Goal: Use online tool/utility: Utilize a website feature to perform a specific function

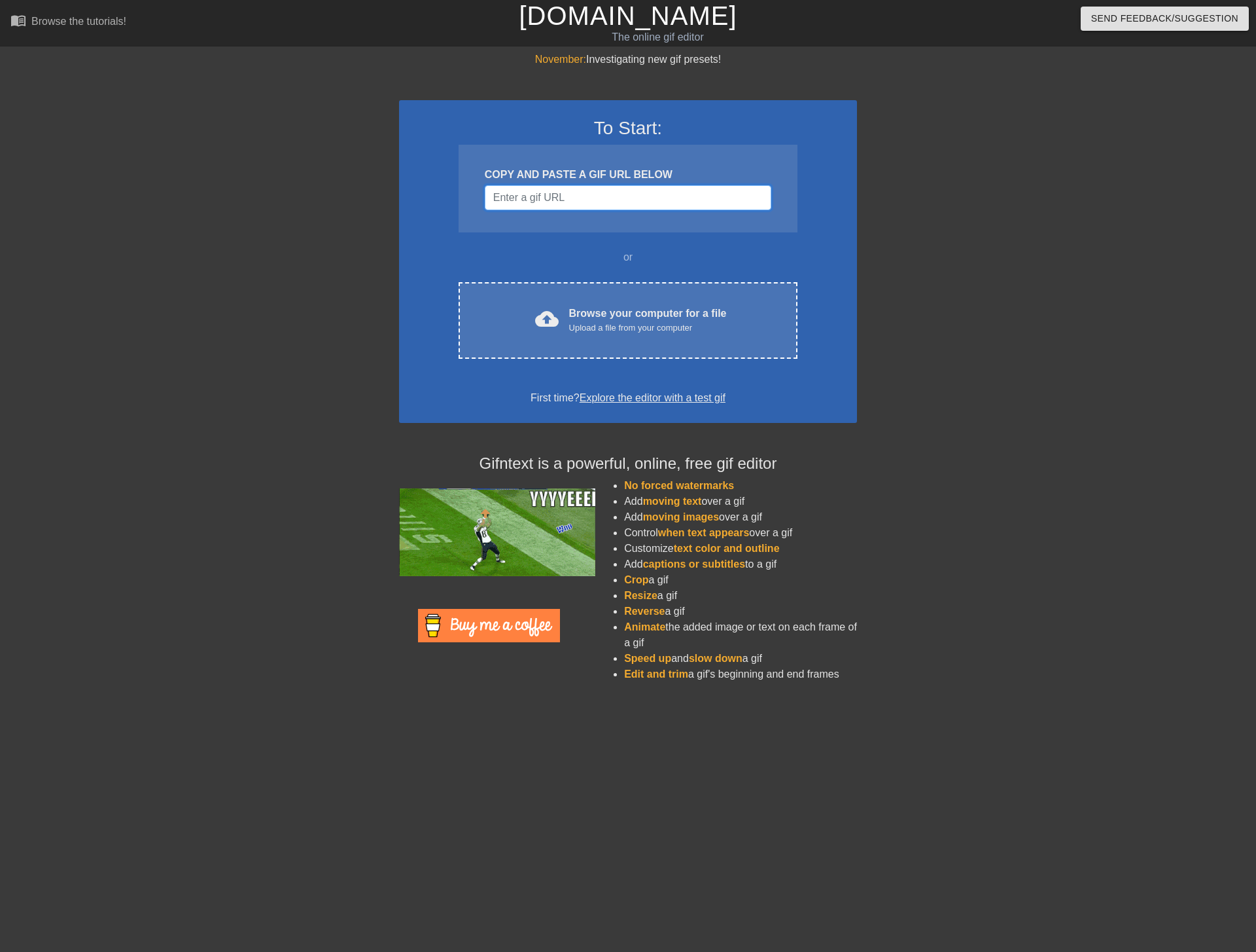
click at [616, 192] on input "Username" at bounding box center [628, 197] width 286 height 25
click at [604, 214] on div "COPY AND PASTE A GIF URL BELOW" at bounding box center [628, 188] width 339 height 88
click at [598, 196] on input "Username" at bounding box center [628, 197] width 286 height 25
paste input "[URL][DOMAIN_NAME][PERSON_NAME]"
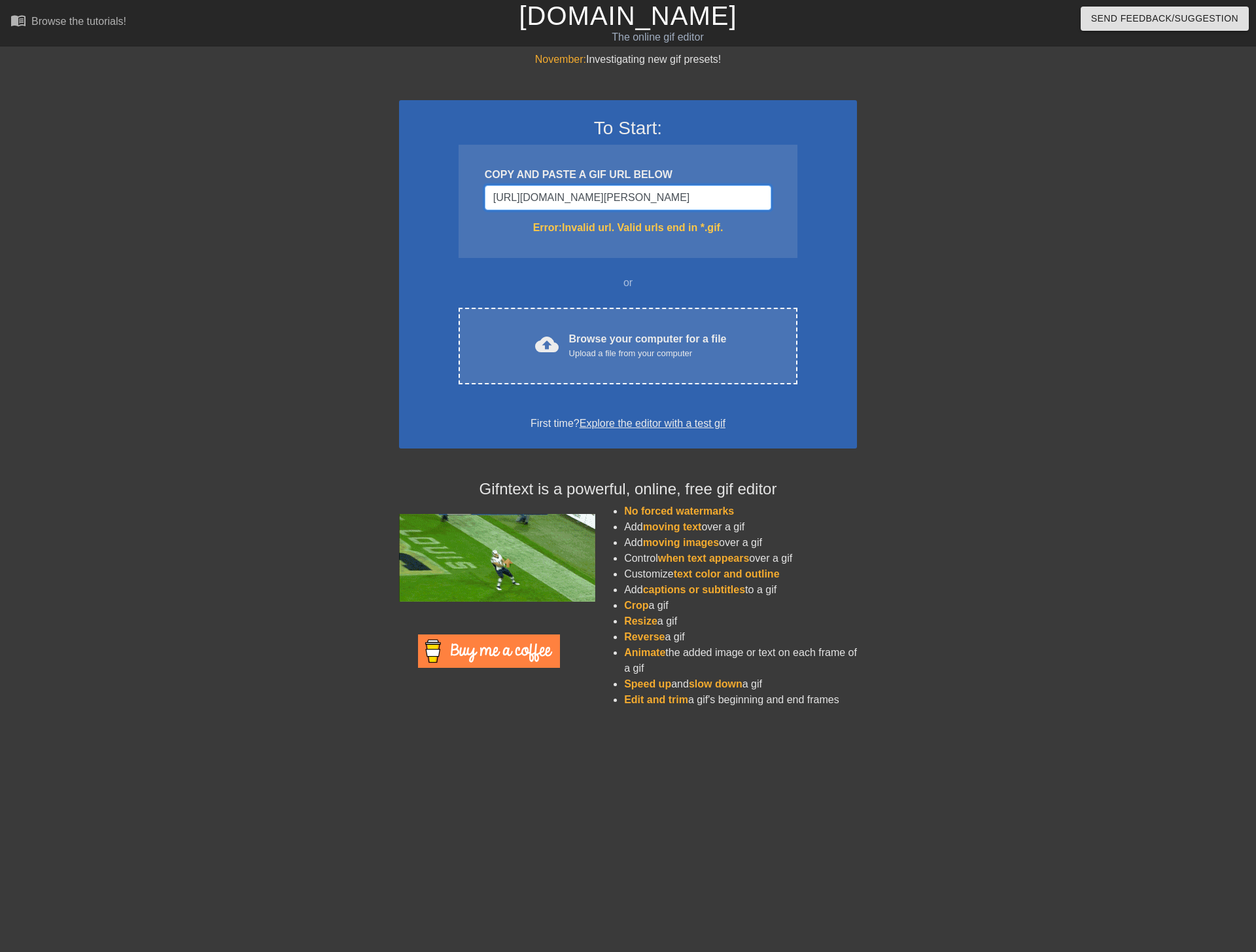
click at [686, 195] on input "[URL][DOMAIN_NAME][PERSON_NAME]" at bounding box center [628, 197] width 286 height 25
click at [686, 190] on input "[URL][DOMAIN_NAME][PERSON_NAME]" at bounding box center [628, 197] width 286 height 25
type input "[URL][DOMAIN_NAME][PERSON_NAME]"
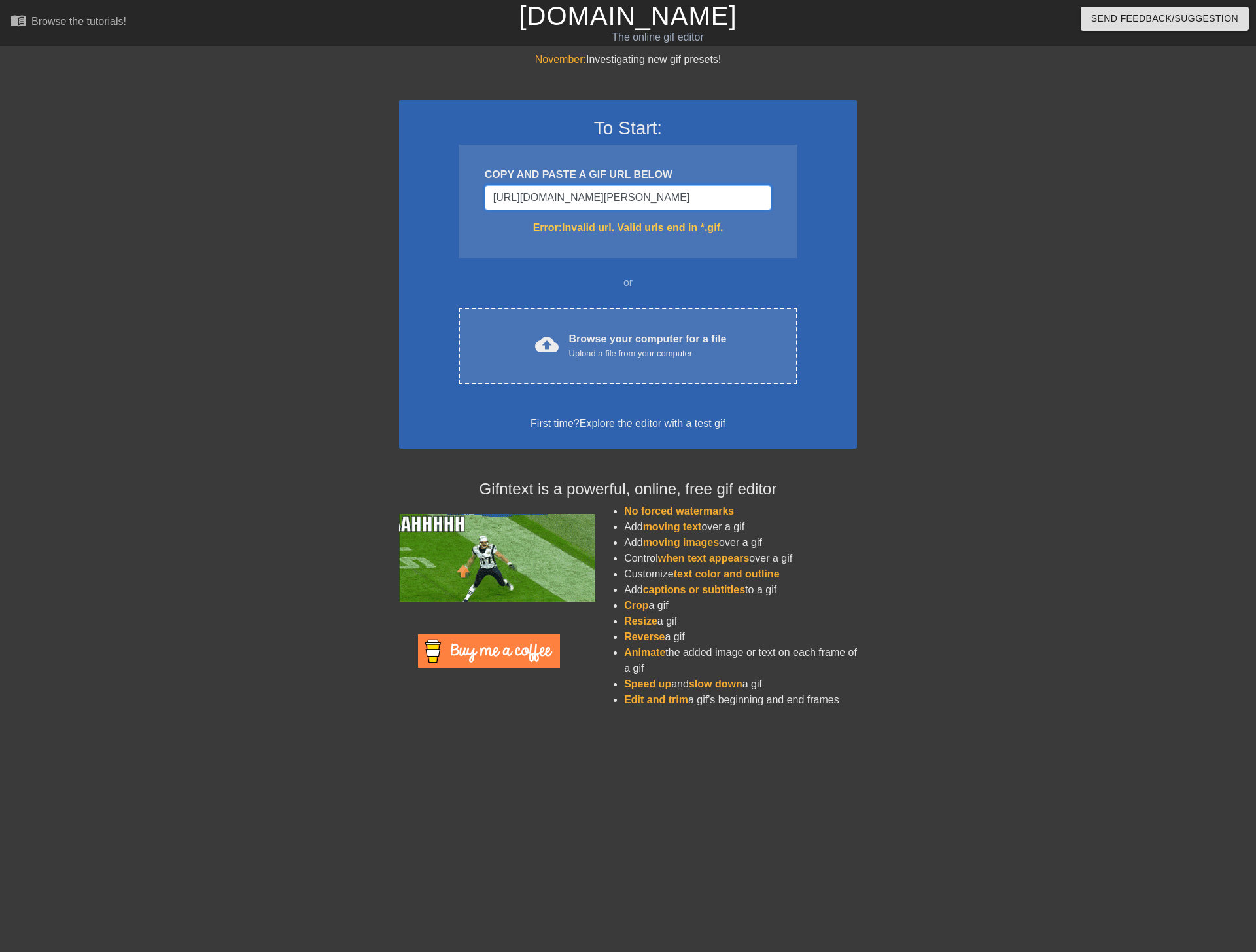
click at [684, 197] on input "[URL][DOMAIN_NAME][PERSON_NAME]" at bounding box center [628, 197] width 286 height 25
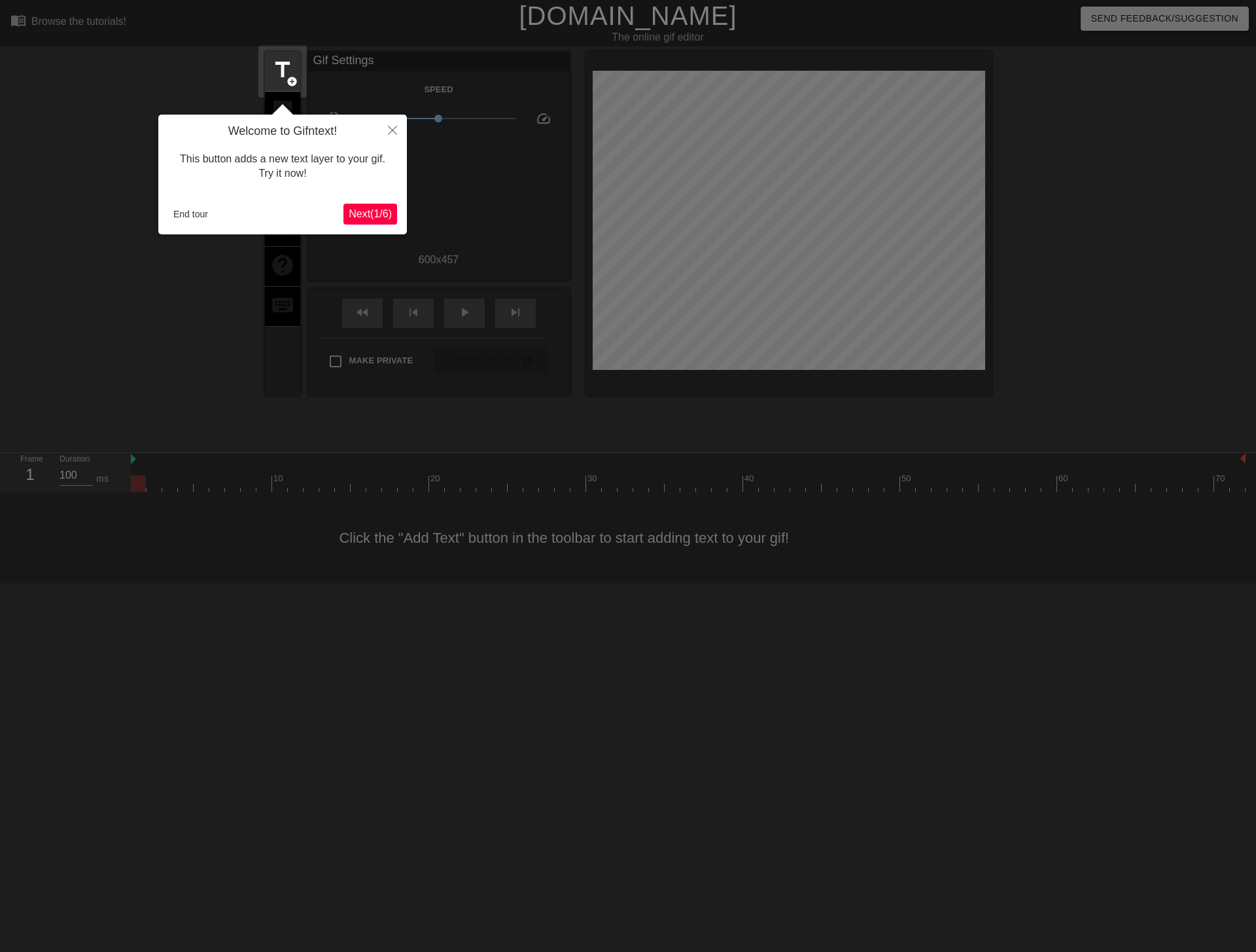
click at [362, 208] on span "Next ( 1 / 6 )" at bounding box center [370, 213] width 44 height 11
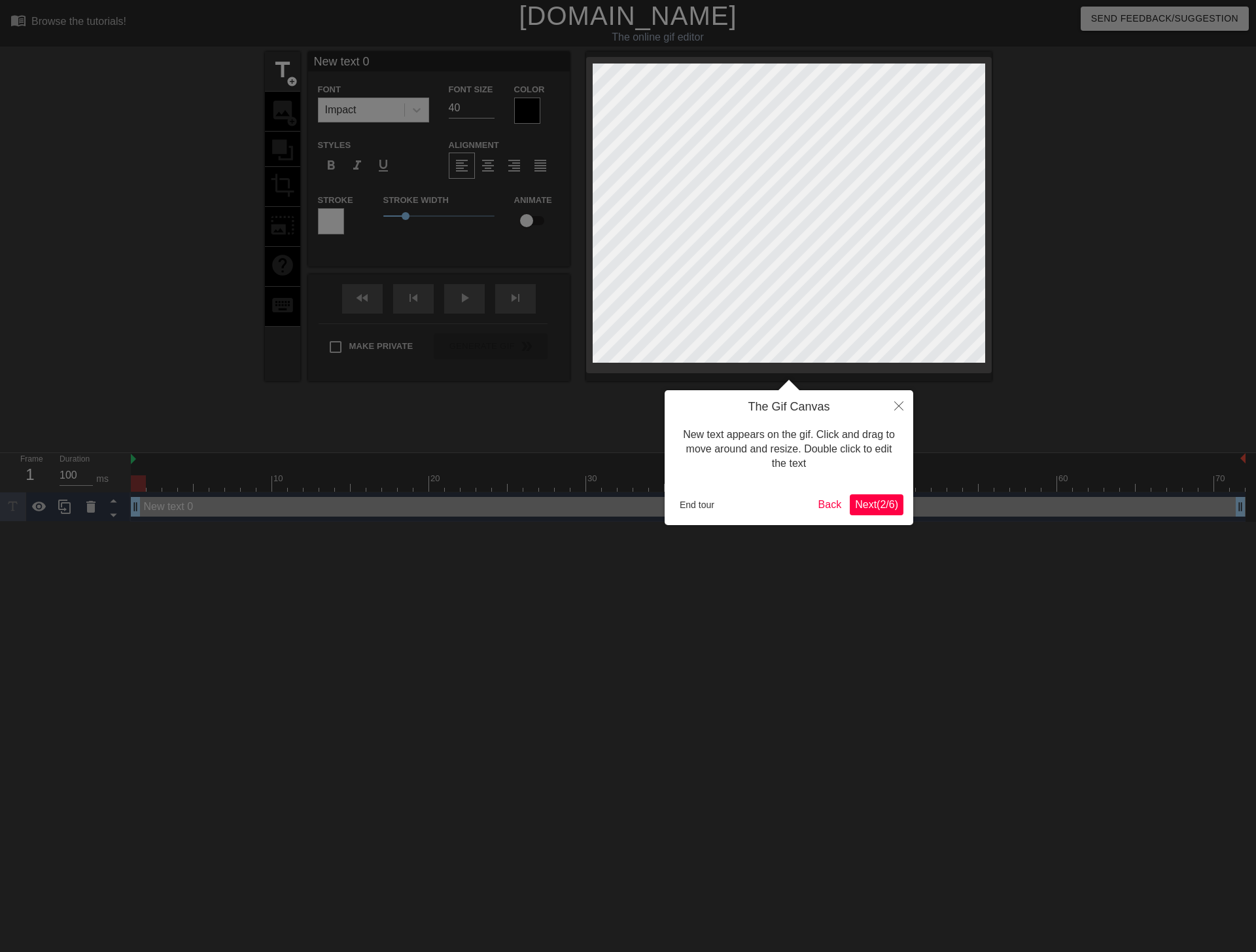
click at [883, 506] on span "Next ( 2 / 6 )" at bounding box center [877, 503] width 44 height 11
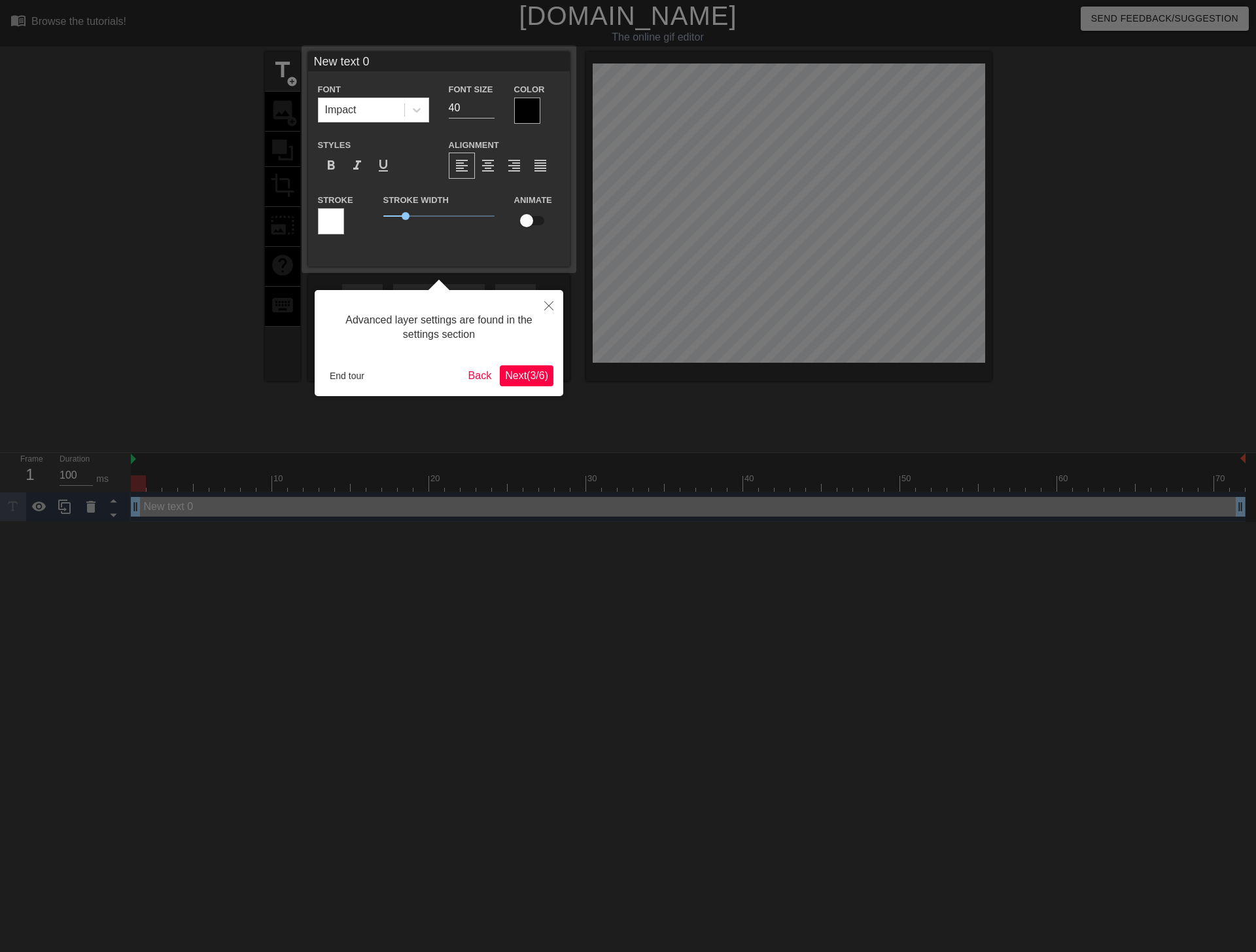
click at [523, 370] on span "Next ( 3 / 6 )" at bounding box center [527, 374] width 44 height 11
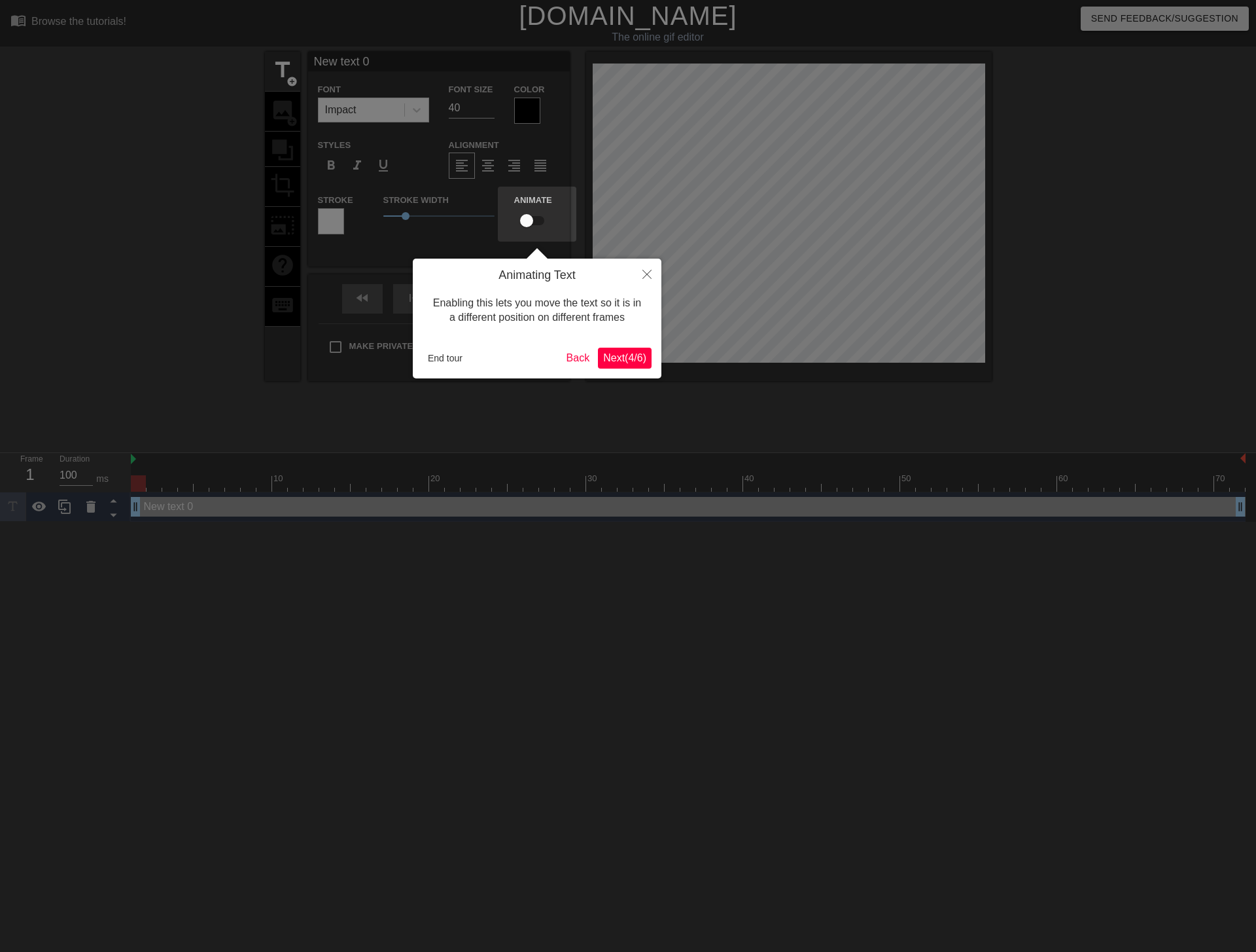
click at [625, 350] on button "Next ( 4 / 6 )" at bounding box center [625, 358] width 53 height 21
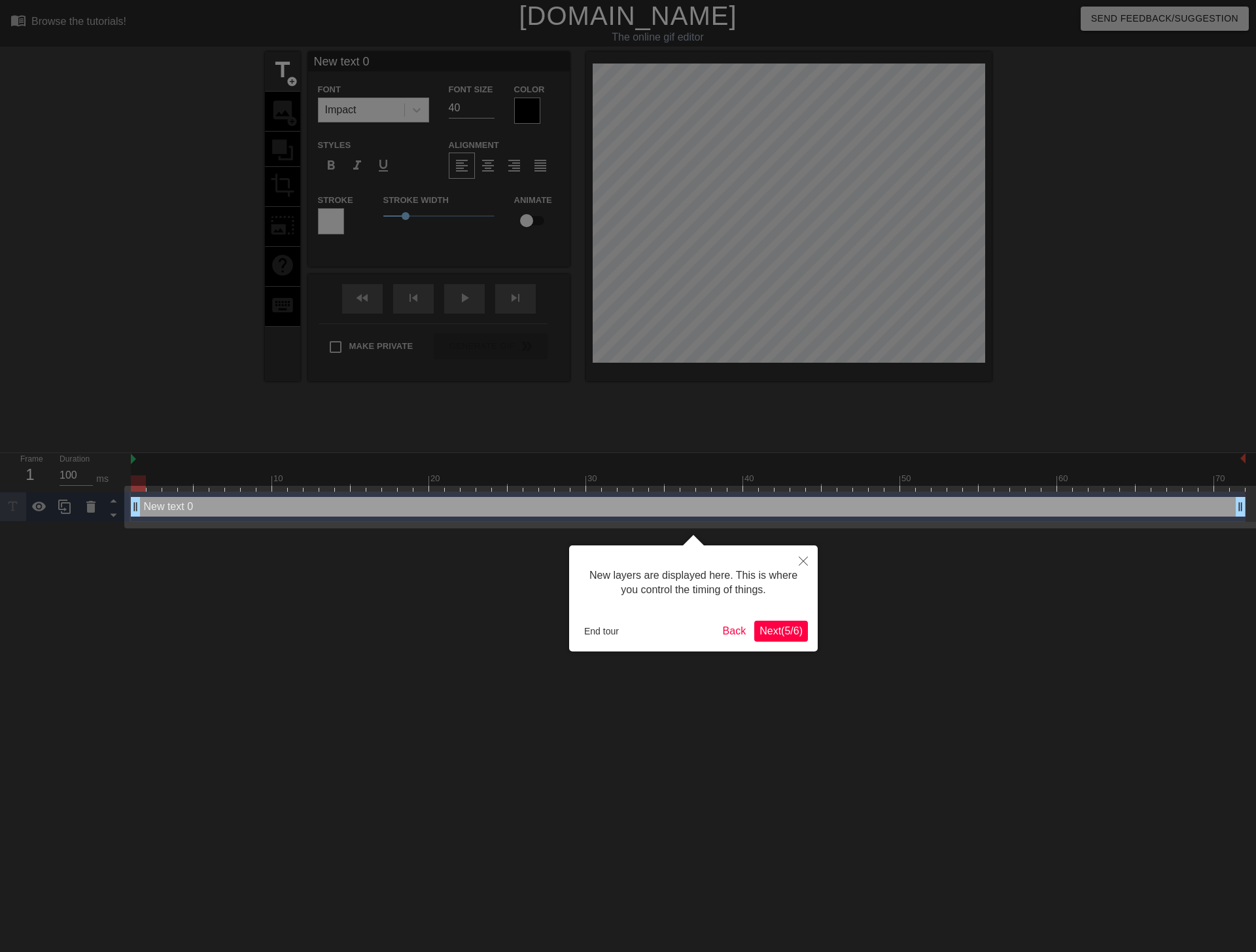
click at [776, 630] on span "Next ( 5 / 6 )" at bounding box center [782, 630] width 44 height 11
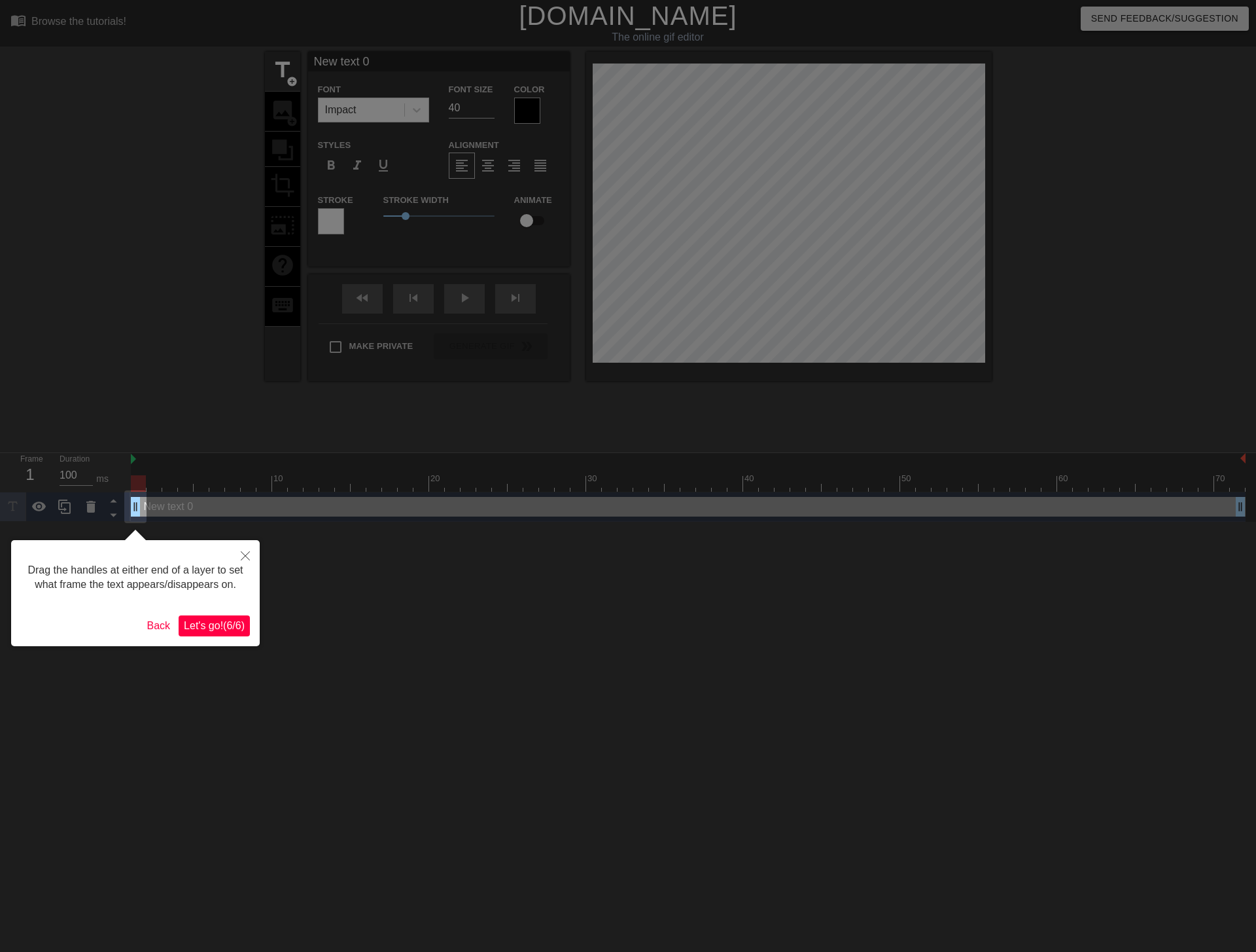
click at [221, 631] on span "Let's go! ( 6 / 6 )" at bounding box center [214, 625] width 60 height 11
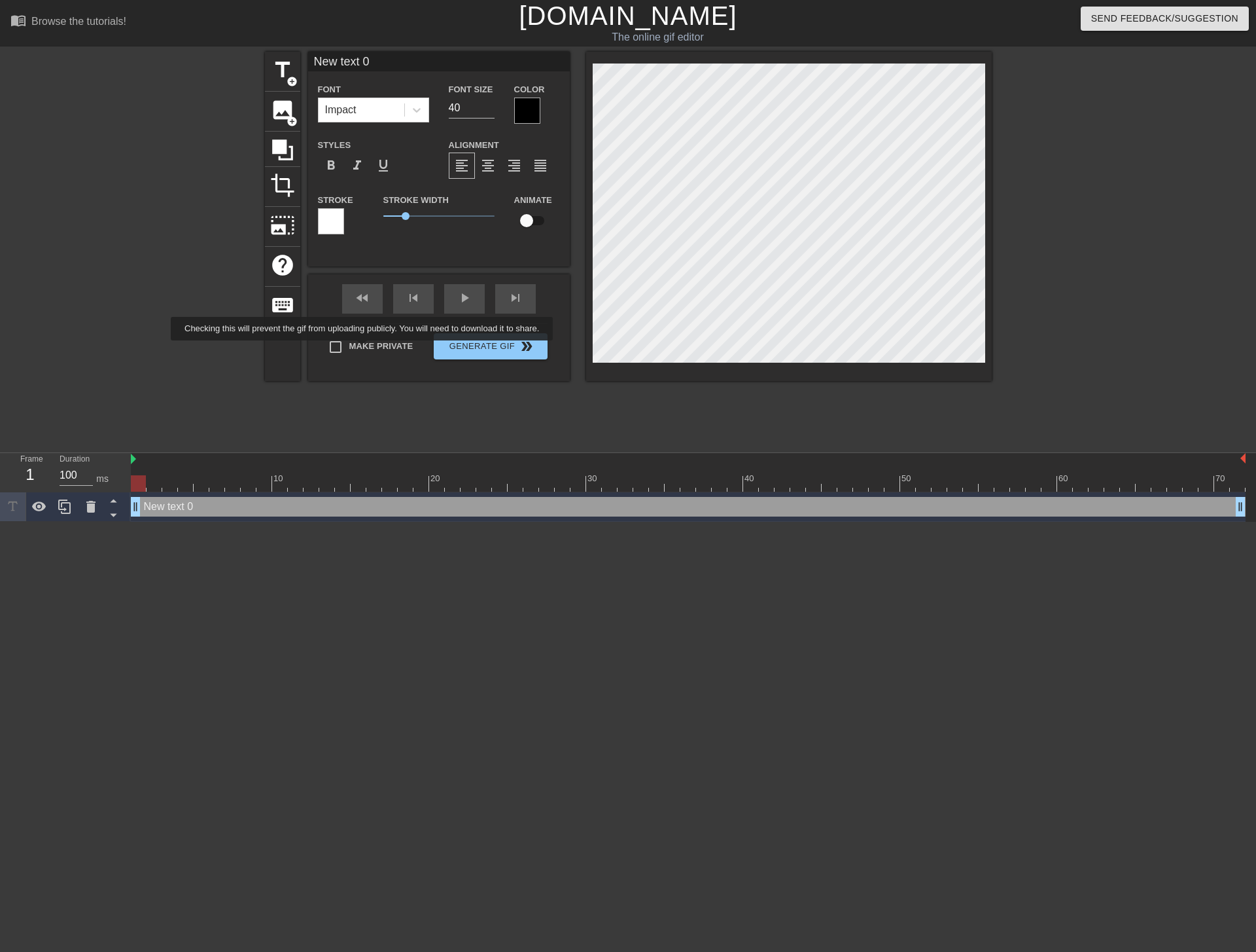
click at [372, 350] on label "Make Private" at bounding box center [367, 347] width 91 height 28
click at [350, 350] on input "Make Private" at bounding box center [336, 347] width 28 height 28
checkbox input "true"
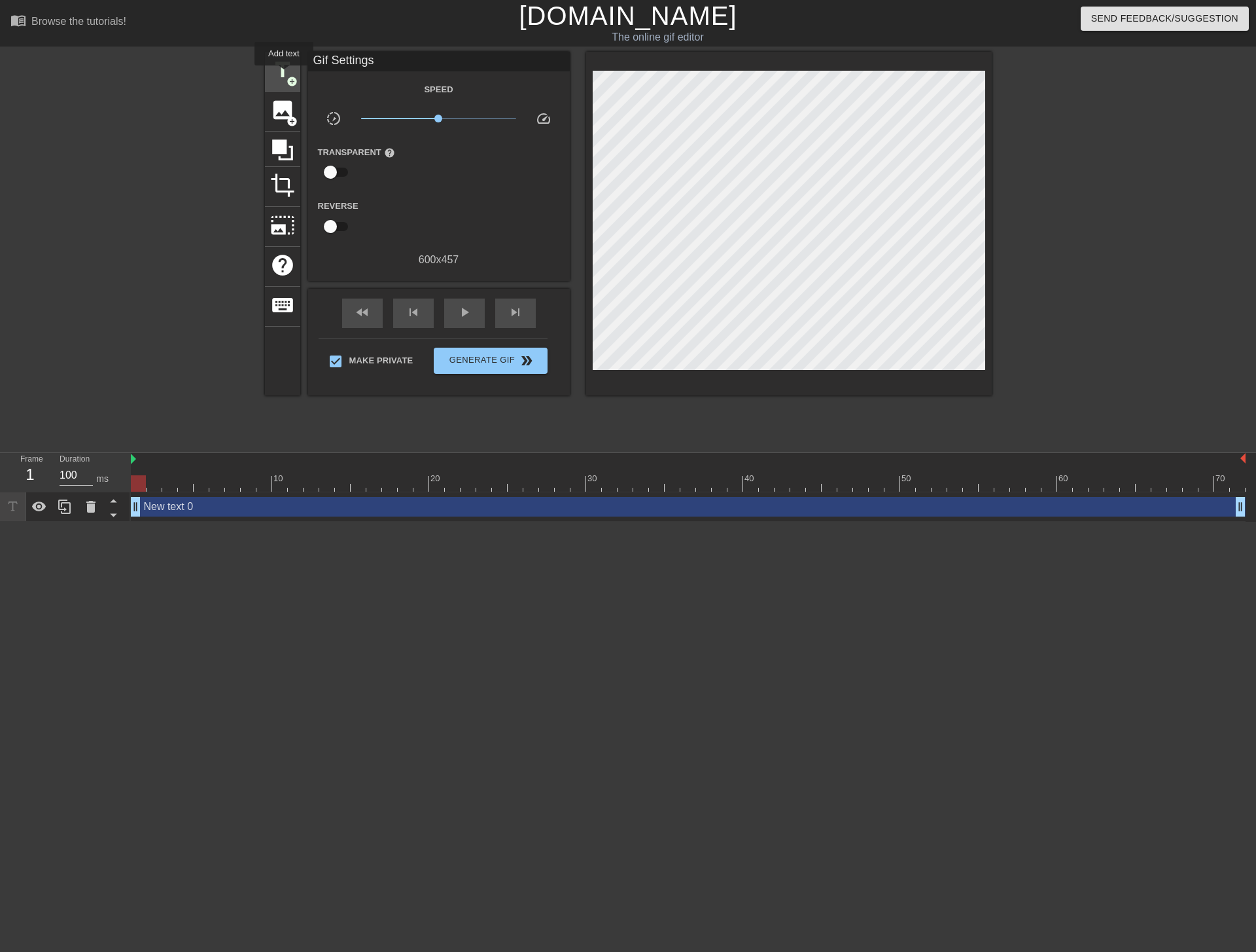
click at [284, 74] on span "title" at bounding box center [282, 69] width 25 height 25
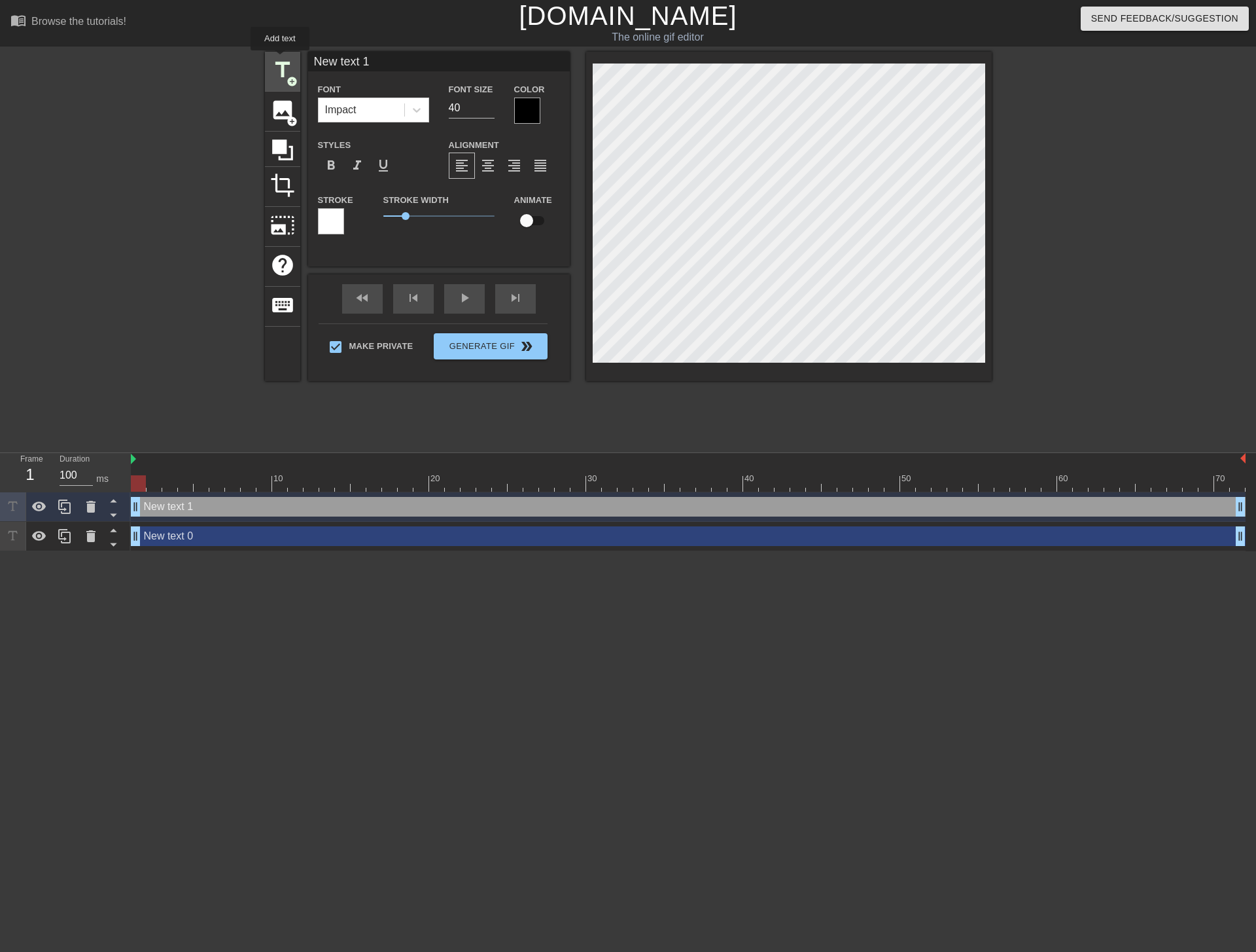
click at [280, 59] on span "title" at bounding box center [282, 69] width 25 height 25
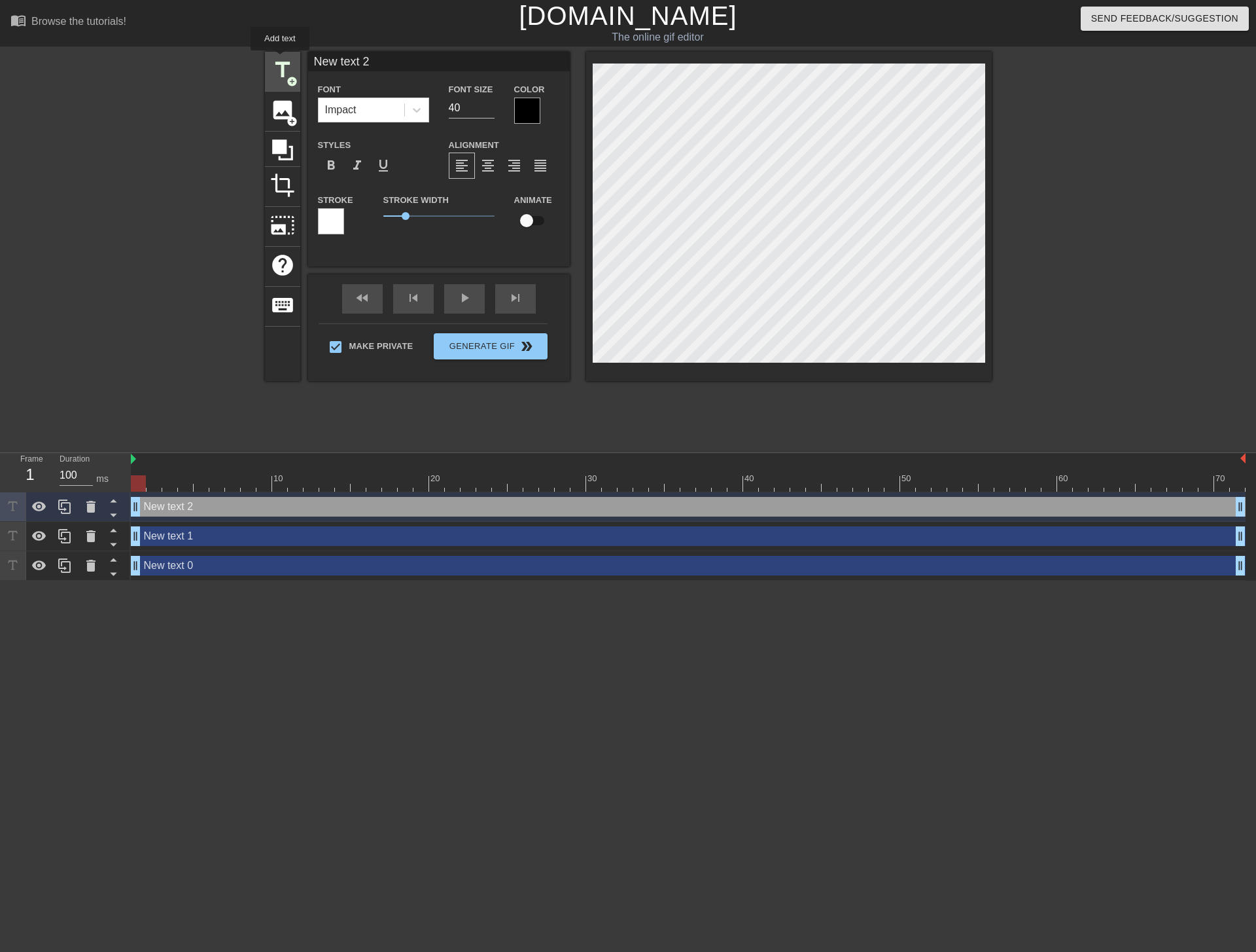
click at [280, 59] on span "title" at bounding box center [282, 69] width 25 height 25
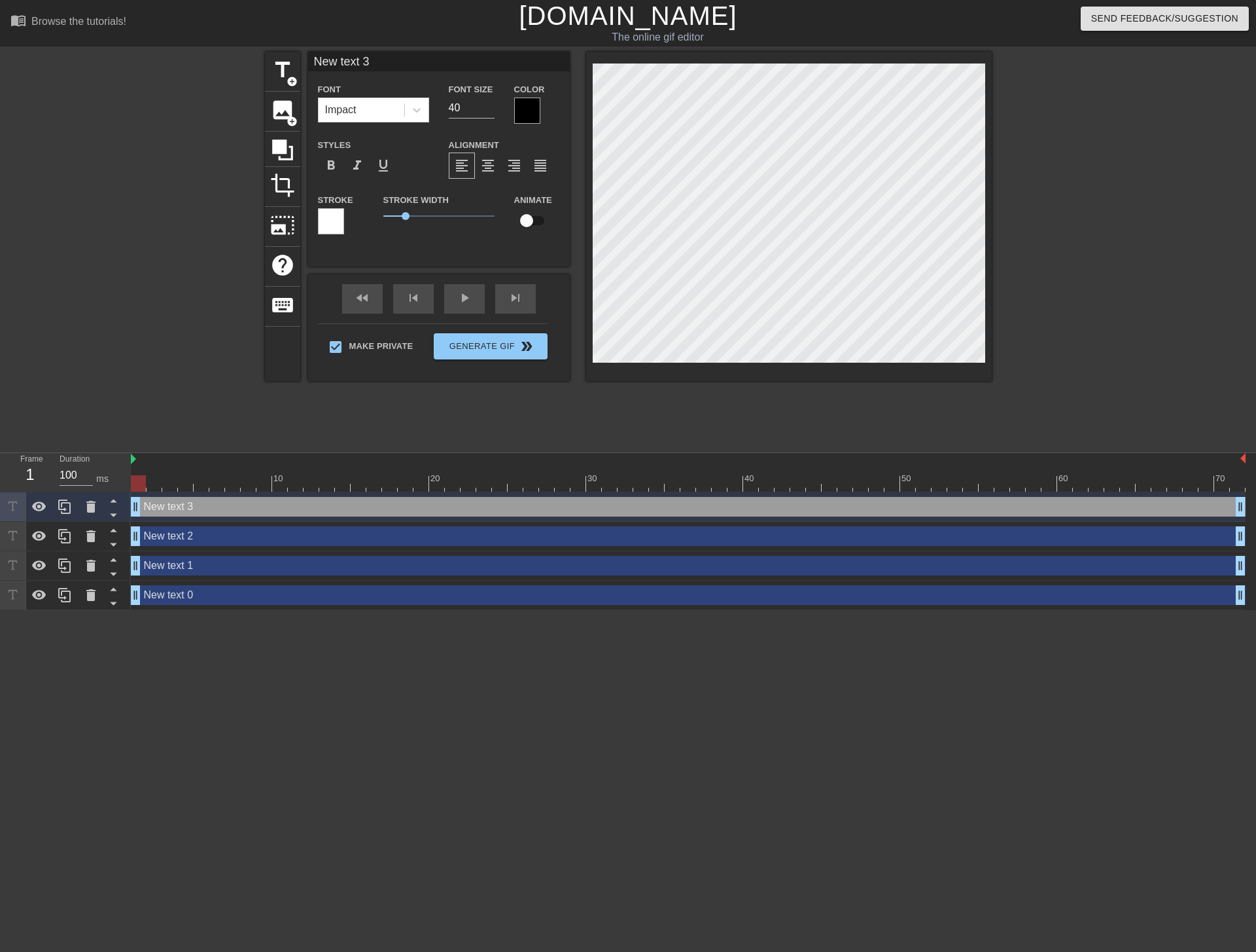
type input "New ext 3"
type textarea "New ext 3"
type input "Newext 3"
type textarea "Newext 3"
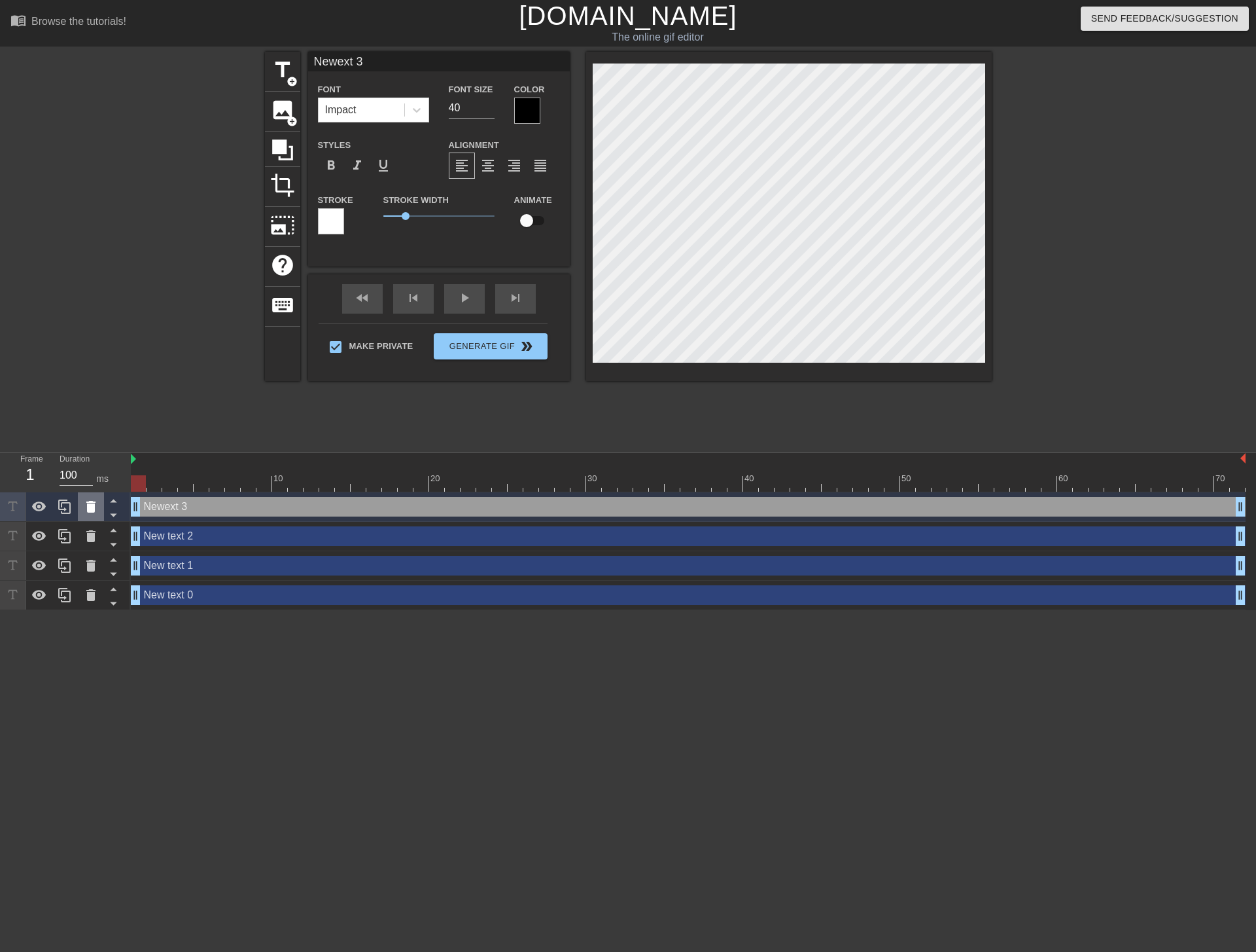
click at [84, 507] on icon at bounding box center [91, 506] width 16 height 16
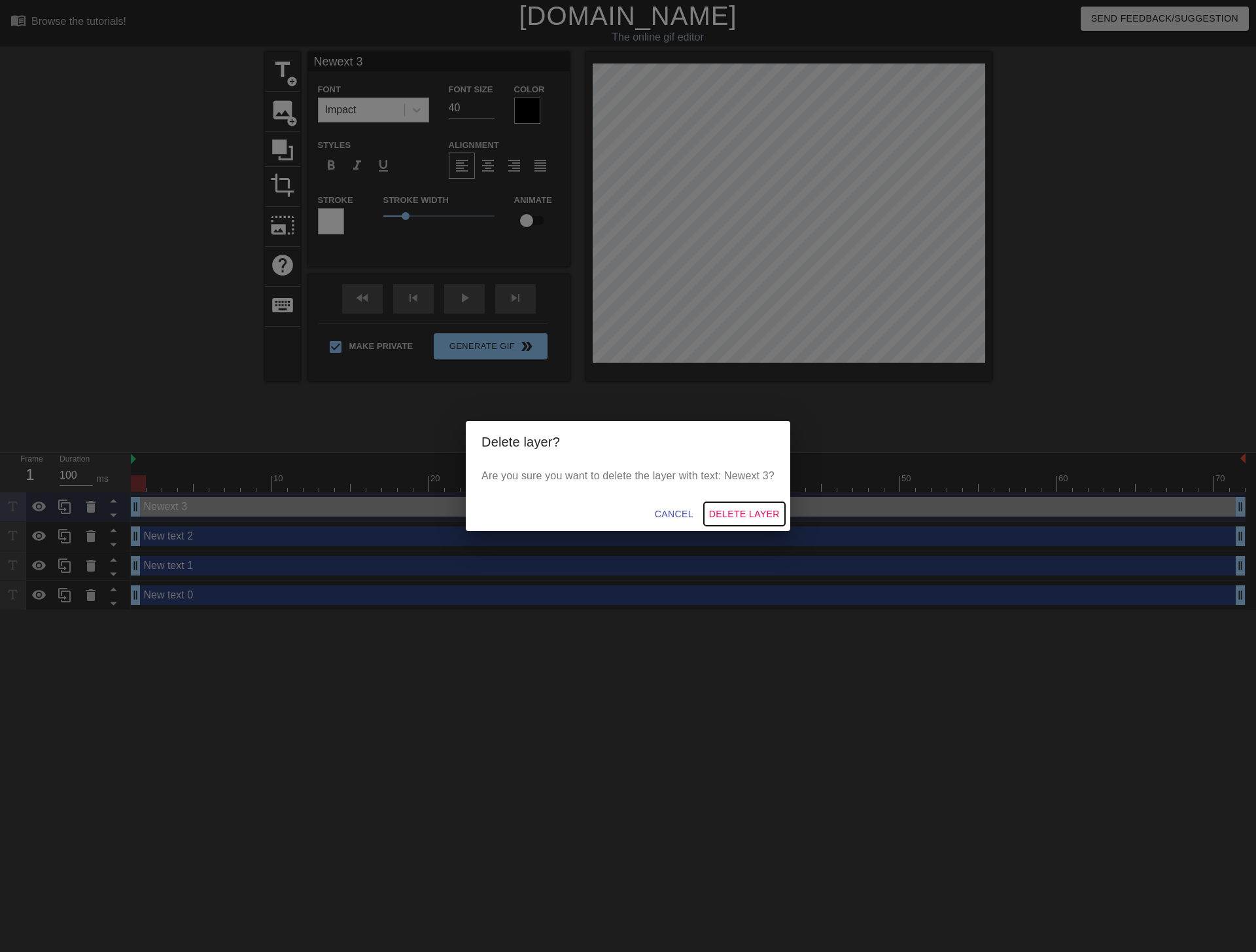
click at [755, 518] on span "Delete Layer" at bounding box center [744, 514] width 70 height 17
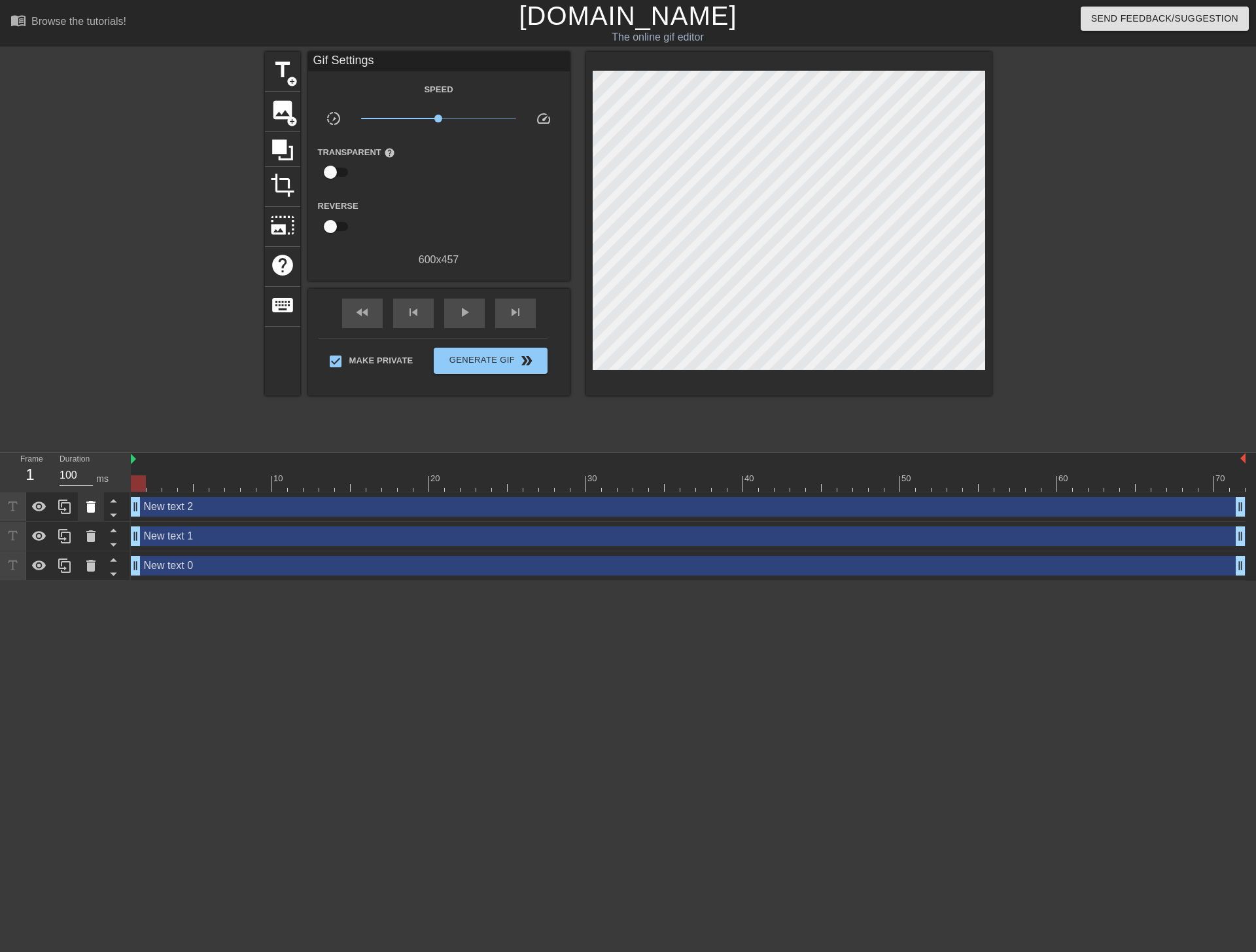
click at [88, 510] on icon at bounding box center [90, 506] width 9 height 12
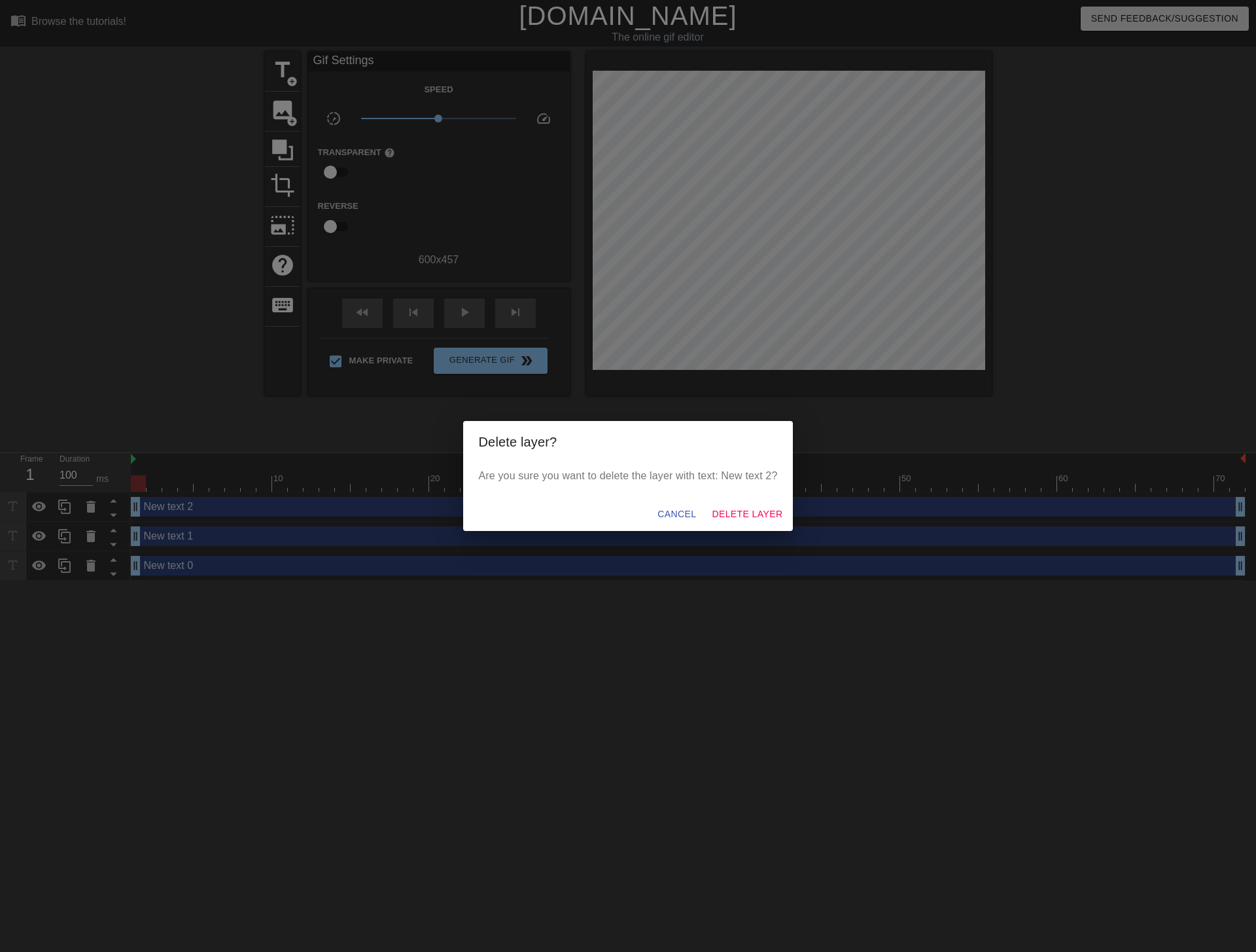
click at [753, 510] on span "Delete Layer" at bounding box center [747, 514] width 70 height 17
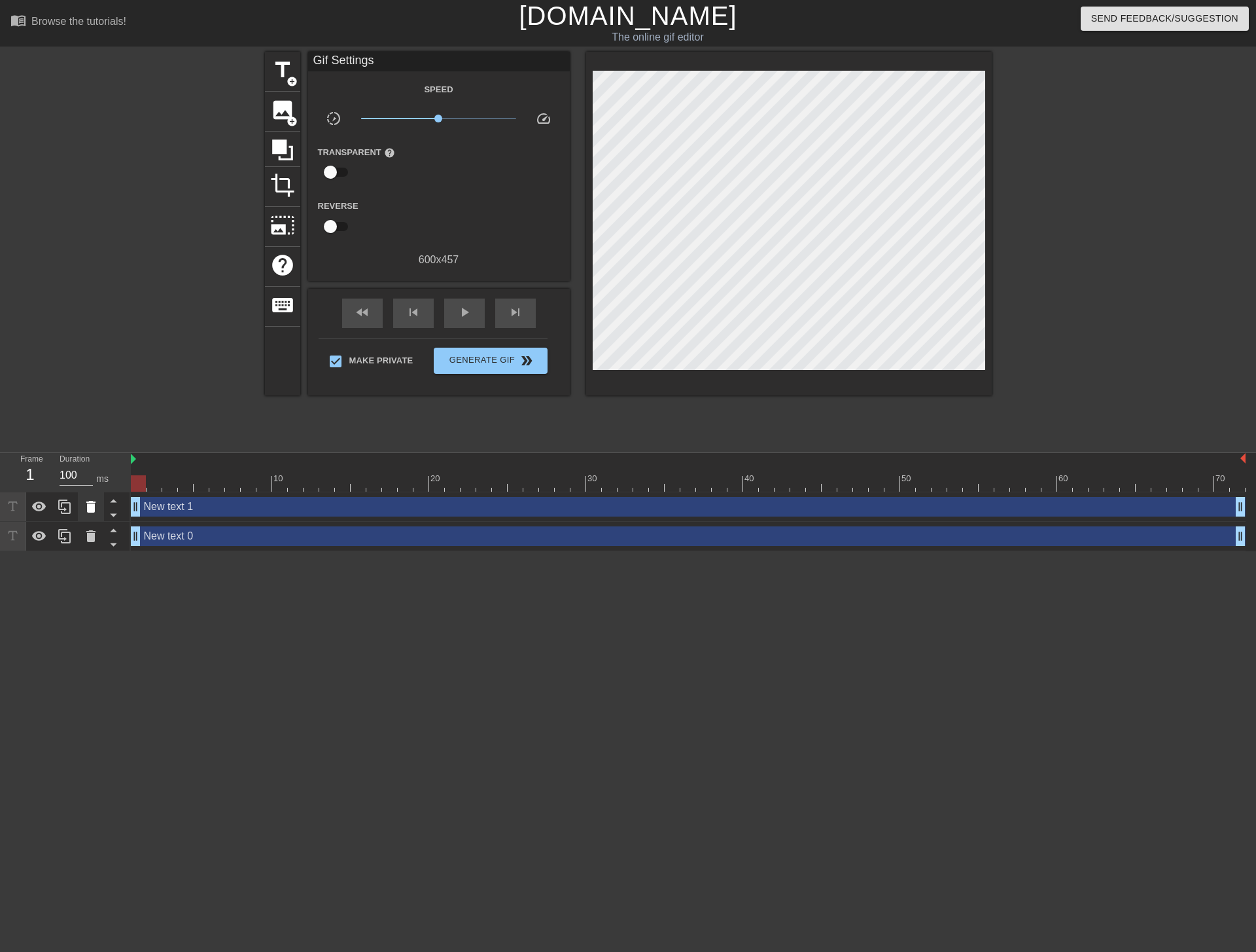
click at [91, 509] on icon at bounding box center [90, 506] width 9 height 12
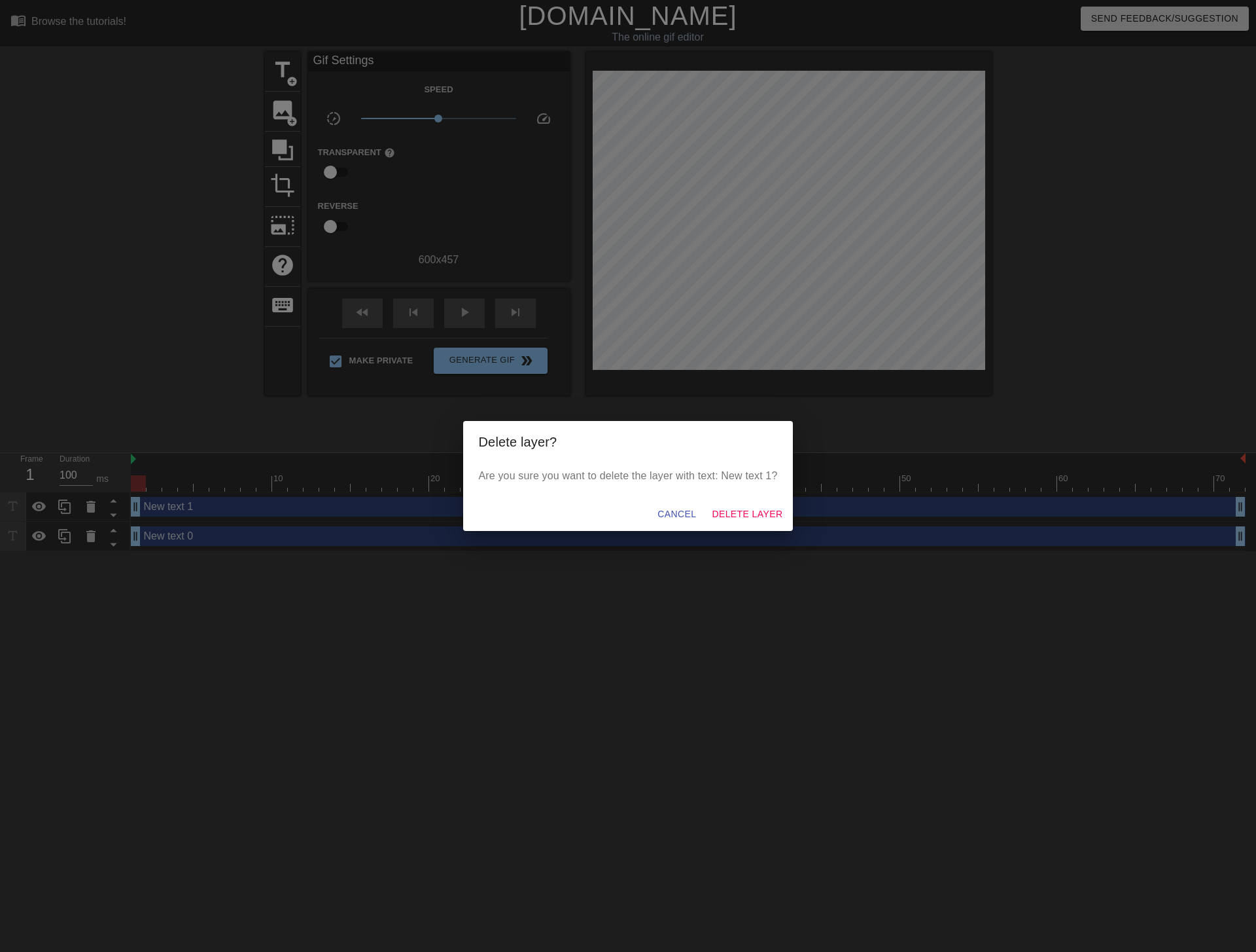
click at [745, 512] on span "Delete Layer" at bounding box center [747, 514] width 70 height 17
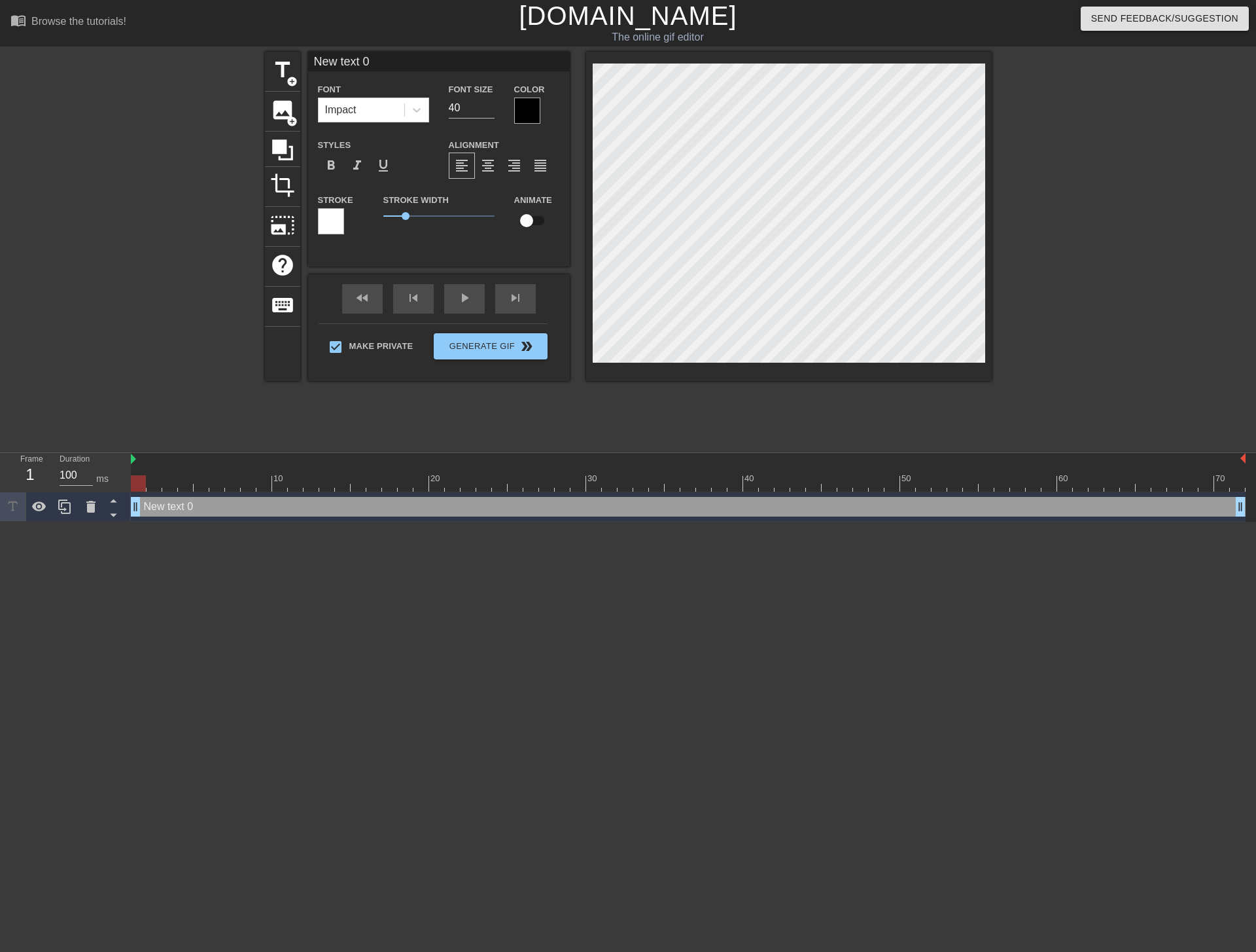
type input "A"
type textarea "A"
type input "AI"
type textarea "AI"
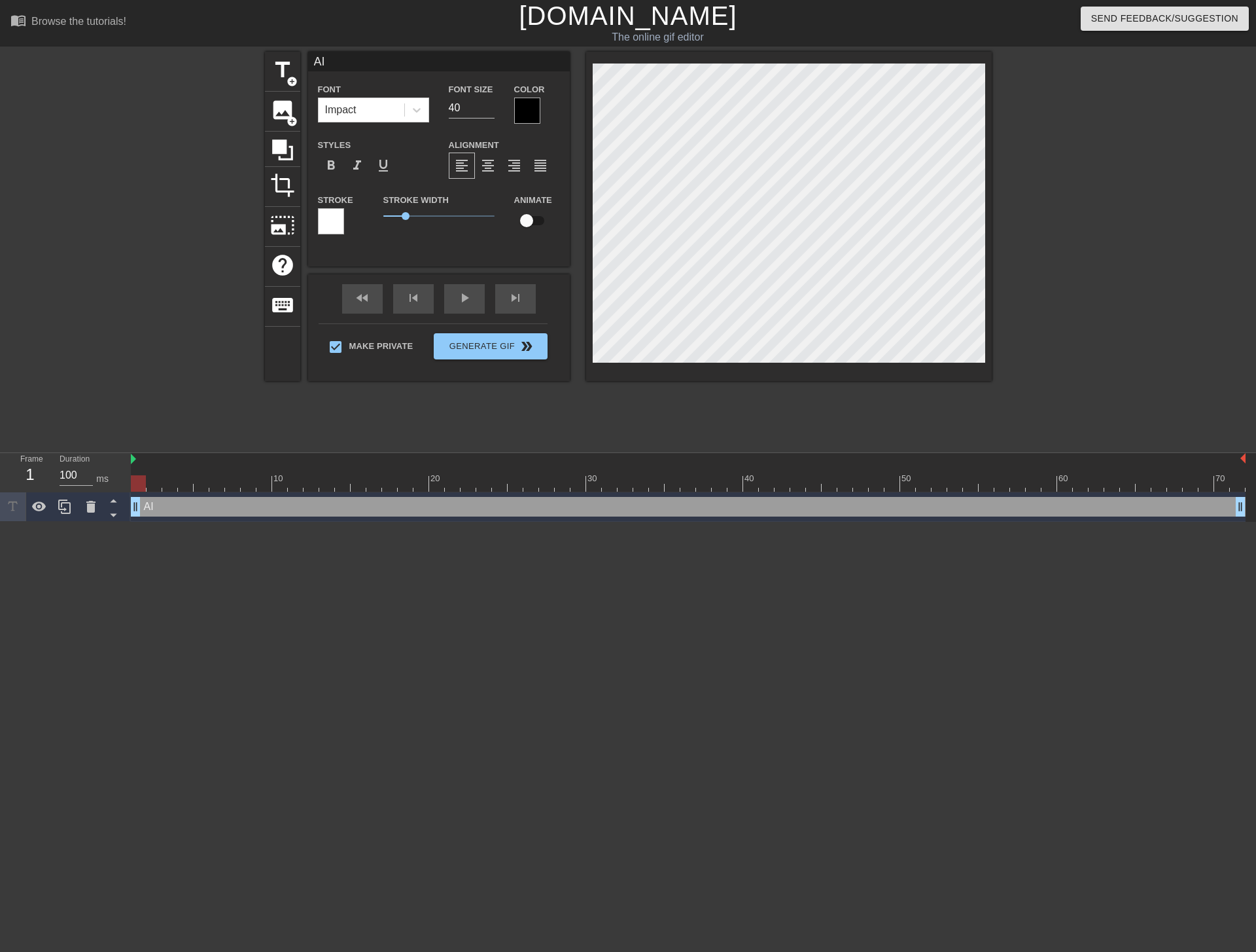
type input "AIR"
type textarea "AIR"
type input "AIR"
type textarea "AIR"
type input "AIR /"
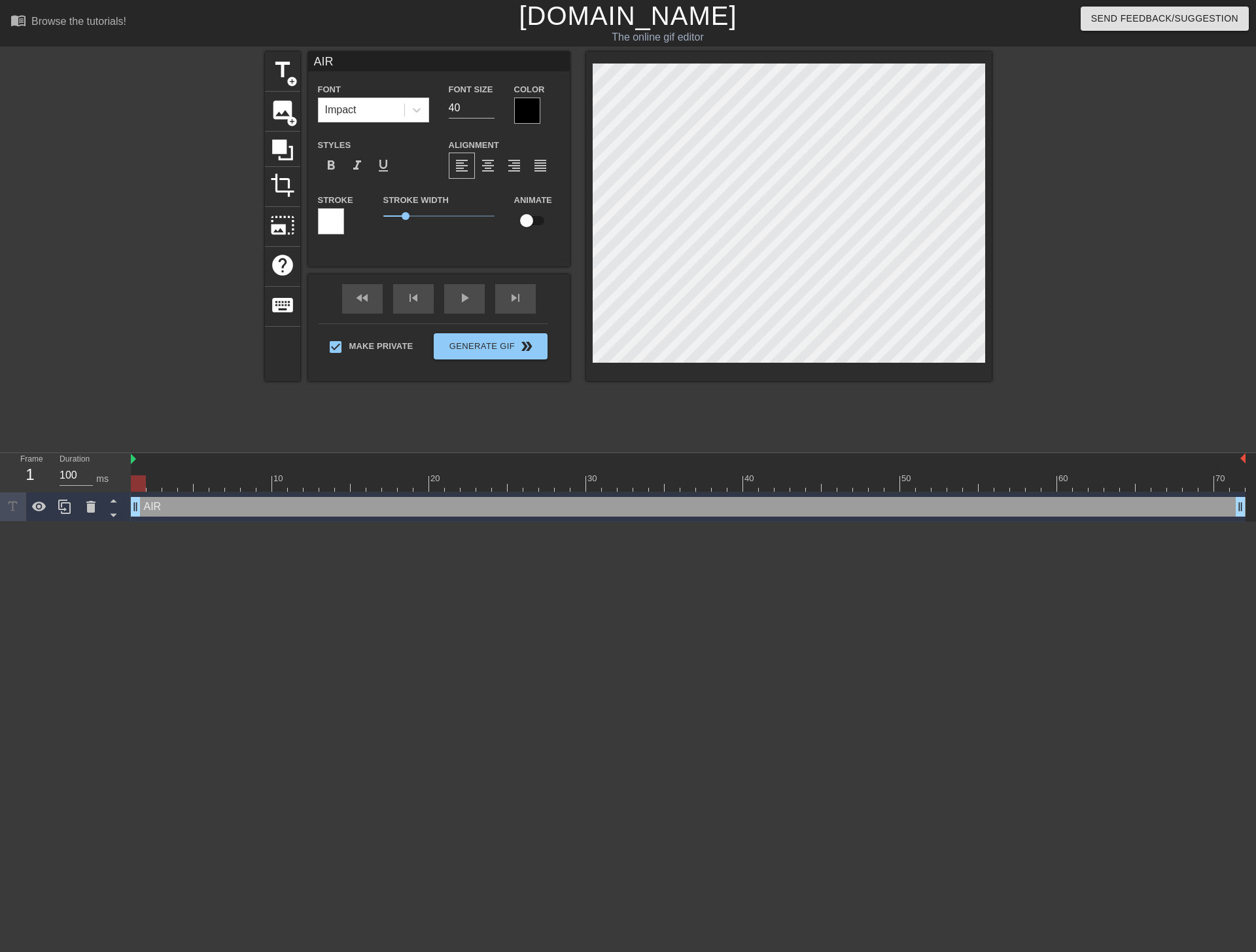
type textarea "AIR /"
type input "AIR /"
type textarea "AIR /"
type input "AIR / E"
type textarea "AIR / E"
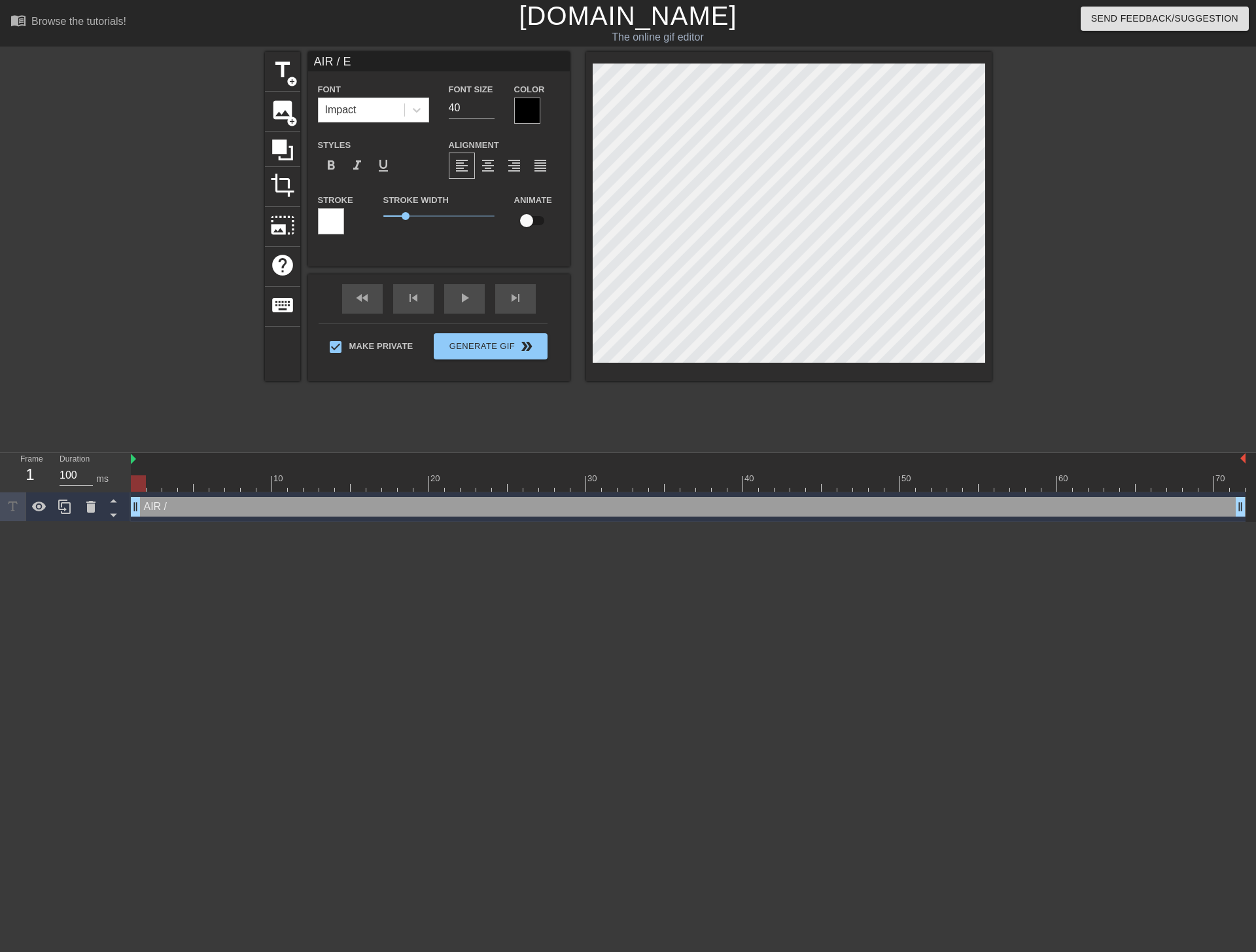
type input "AIR / ET"
type textarea "AIR / ETK"
type input "AIR / ETK"
type textarea "AIR / ETK"
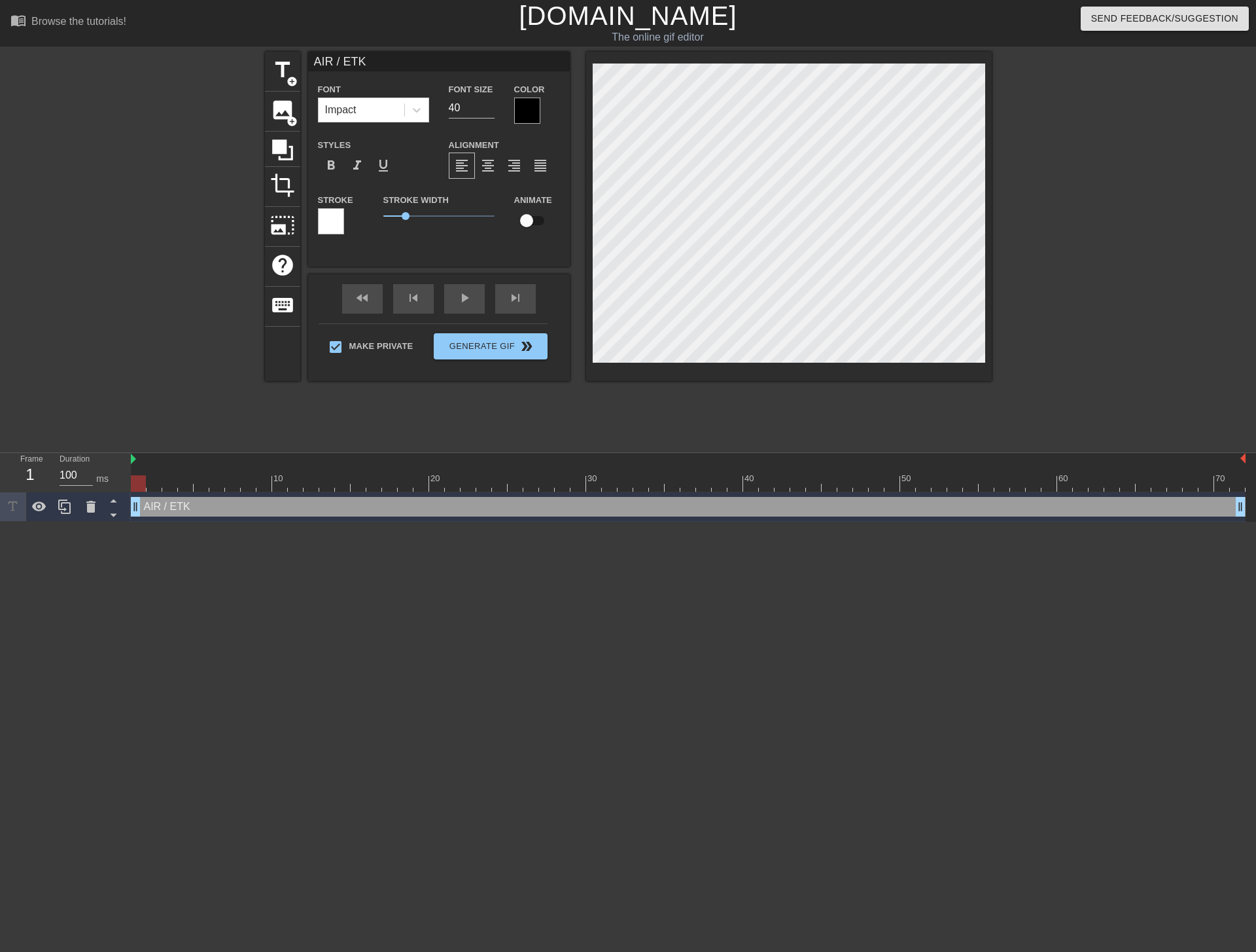
click at [338, 221] on div at bounding box center [331, 221] width 26 height 26
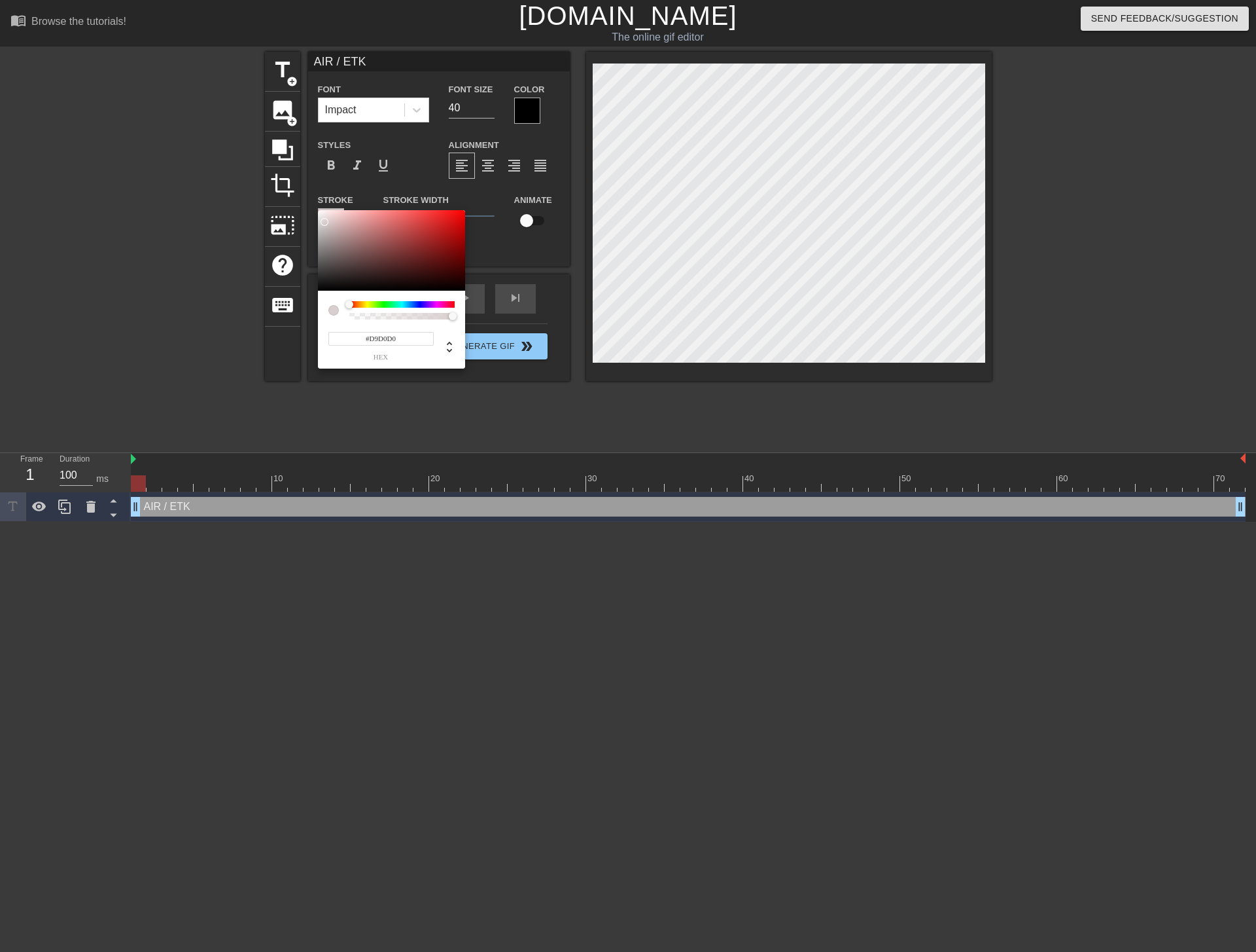
type input "#FFFFFF"
drag, startPoint x: 325, startPoint y: 222, endPoint x: 296, endPoint y: 190, distance: 43.2
click at [296, 191] on div "#FFFFFF hex" at bounding box center [628, 476] width 1256 height 952
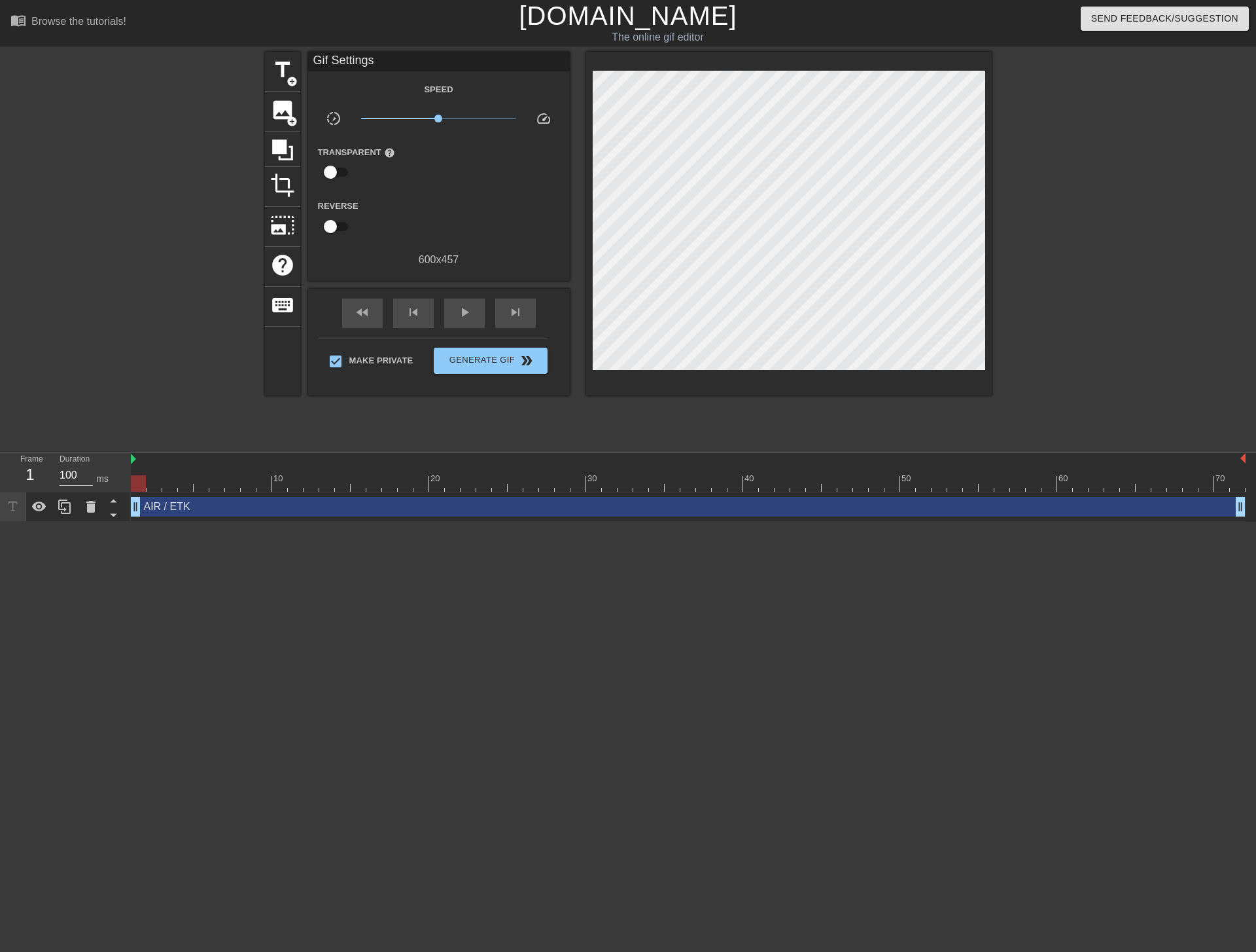
click at [541, 168] on div "Transparent help" at bounding box center [439, 164] width 262 height 42
click at [618, 419] on div "title add_circle image add_circle crop photo_size_select_large help keyboard Gi…" at bounding box center [629, 248] width 727 height 392
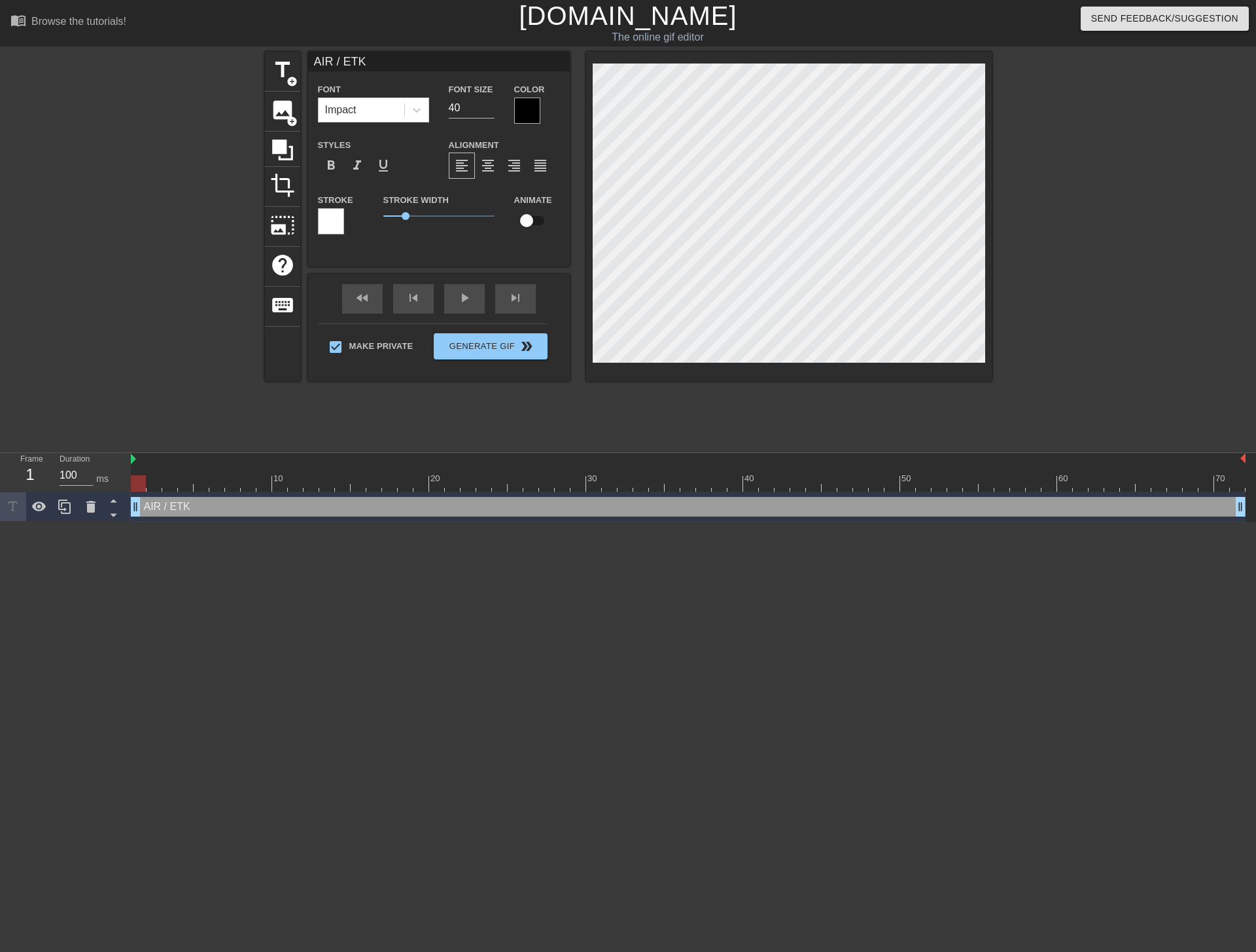
click at [524, 119] on div at bounding box center [527, 110] width 26 height 26
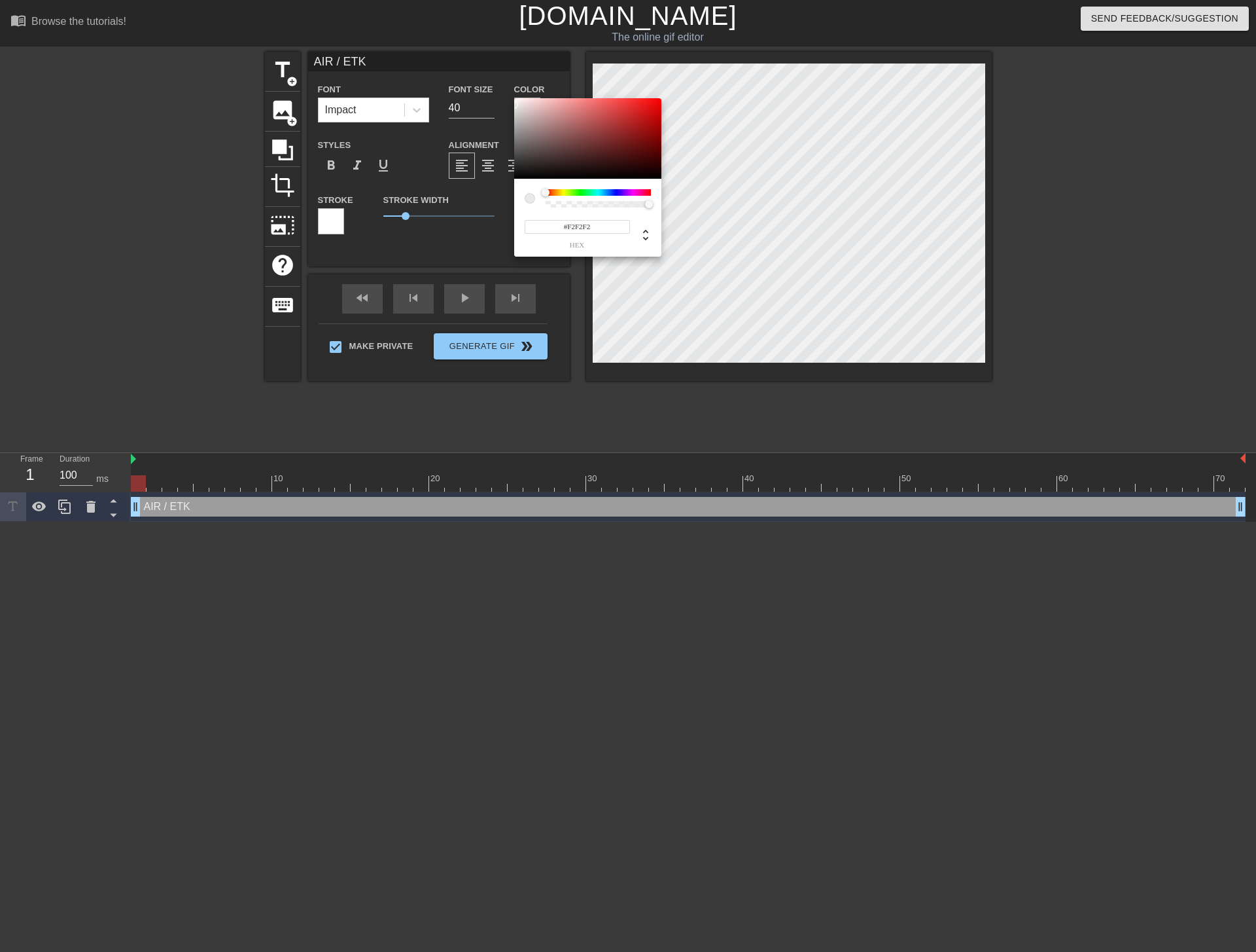
type input "#FFFFFF"
drag, startPoint x: 526, startPoint y: 127, endPoint x: 504, endPoint y: 82, distance: 50.1
click at [504, 83] on div "#FFFFFF hex" at bounding box center [628, 476] width 1256 height 952
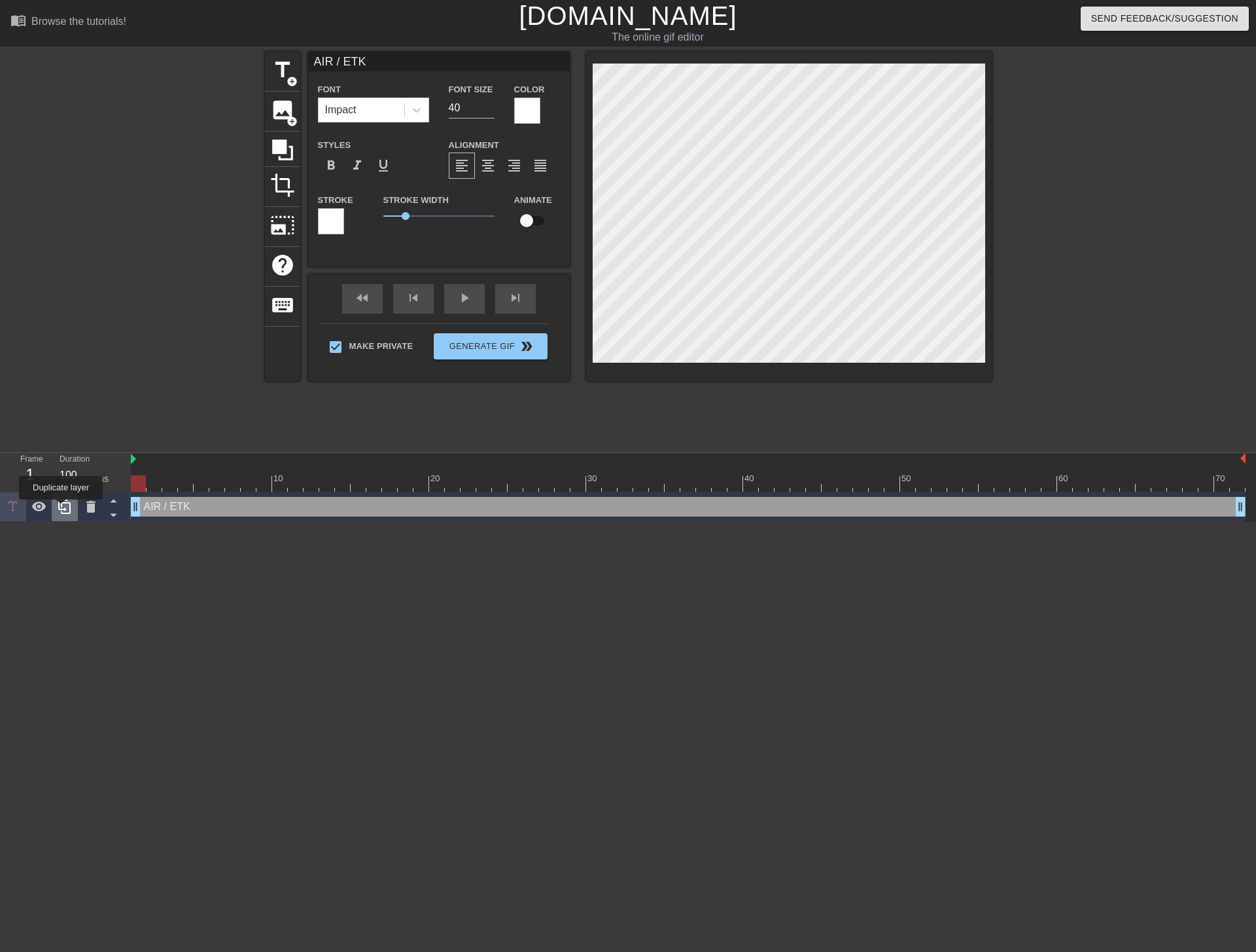
click at [62, 508] on icon at bounding box center [64, 506] width 13 height 15
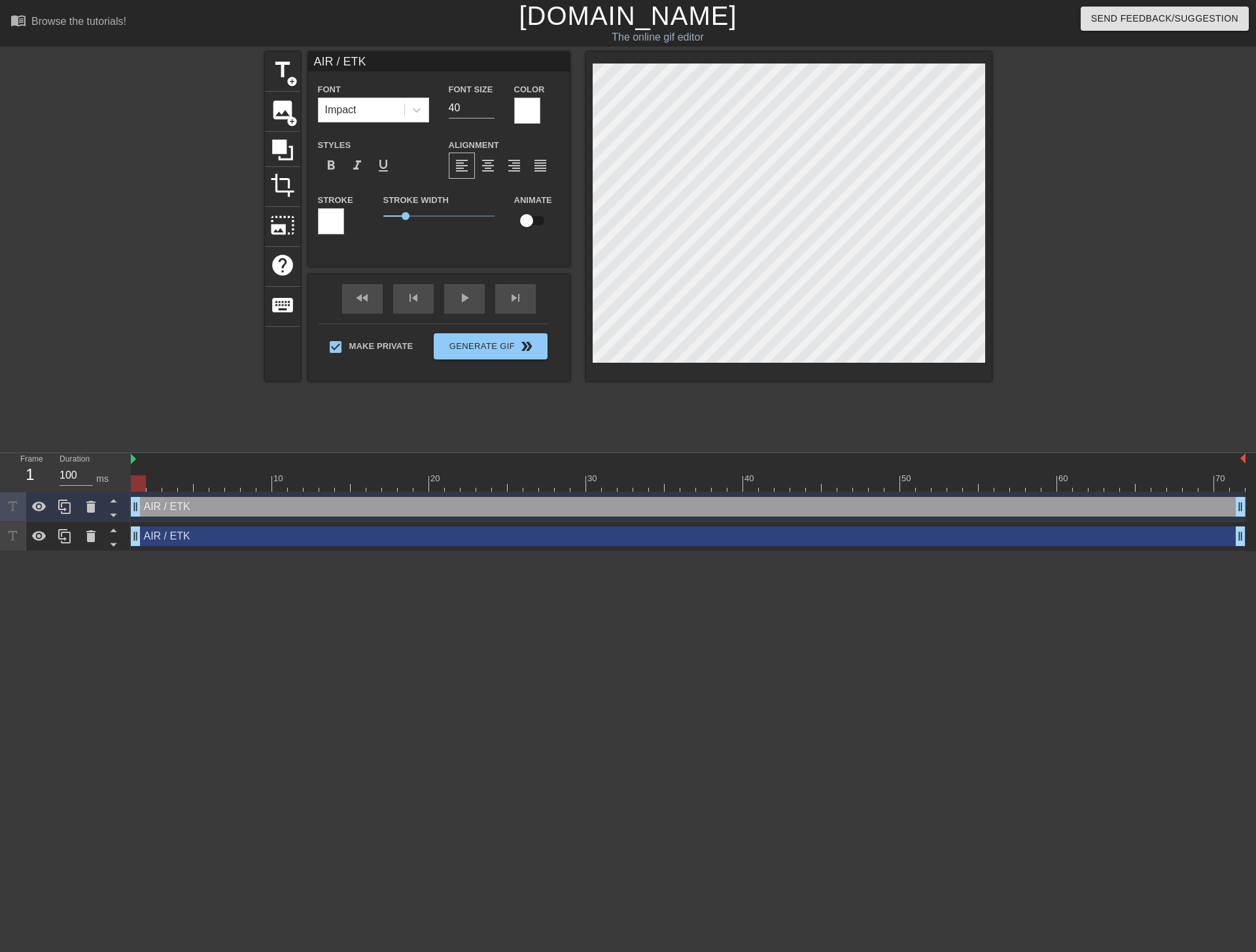
click at [187, 502] on div "AIR / ETK drag_handle drag_handle" at bounding box center [688, 506] width 1115 height 20
click at [178, 506] on div "AIR / ETK drag_handle drag_handle" at bounding box center [688, 506] width 1115 height 20
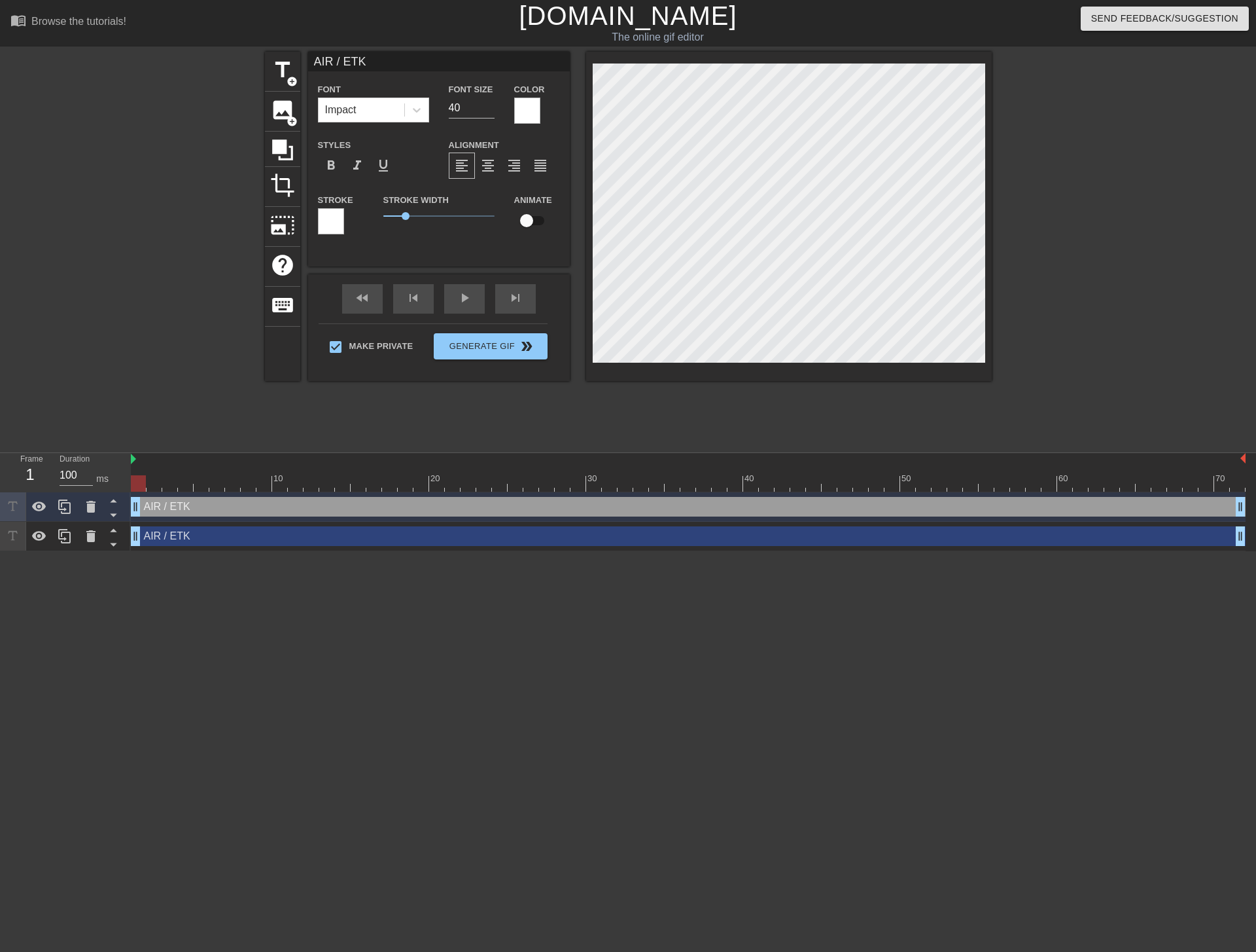
click at [178, 506] on div "AIR / ETK drag_handle drag_handle" at bounding box center [688, 506] width 1115 height 20
type input "P"
type textarea "P"
type input "PA"
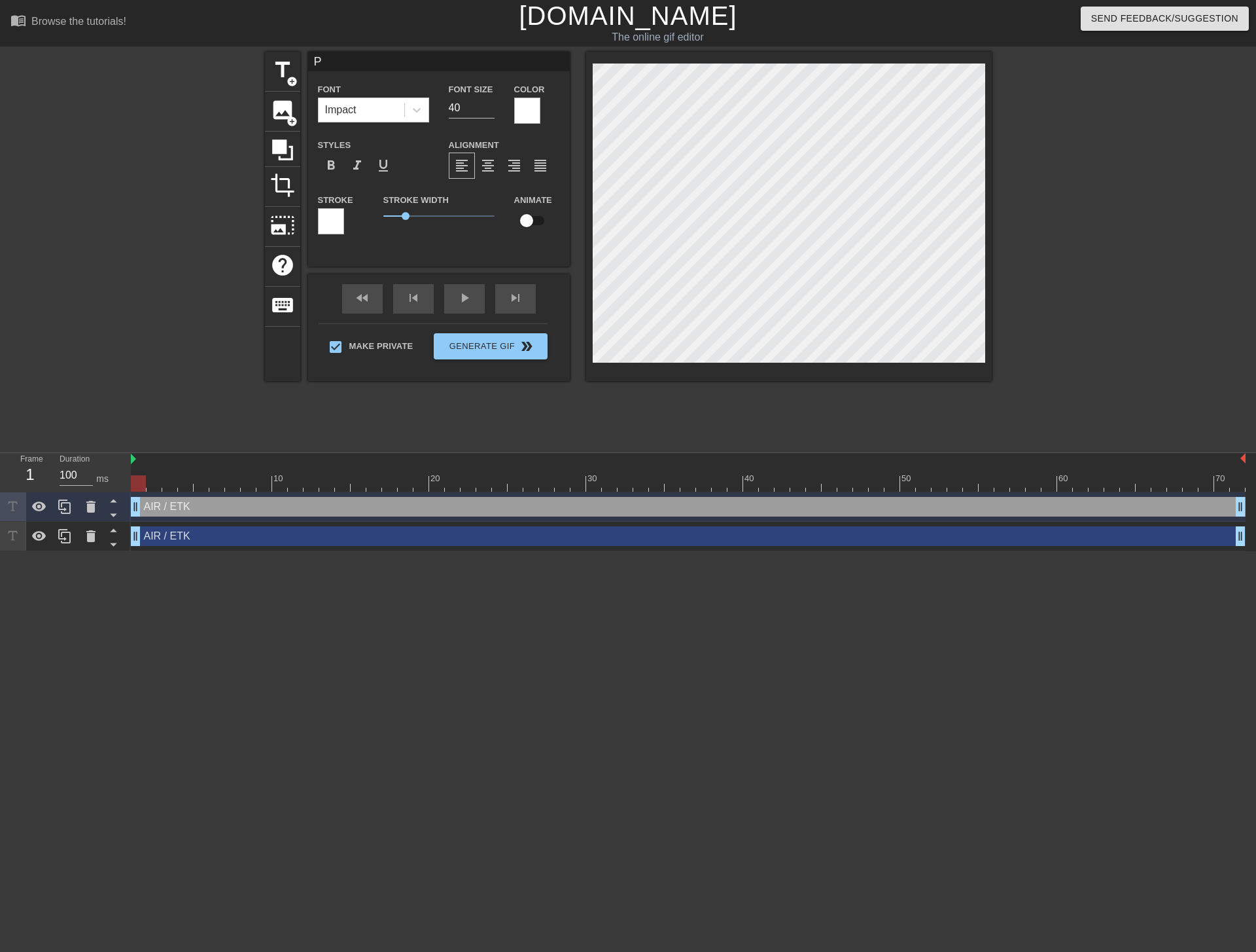
type textarea "PA"
type input "PAI"
type textarea "PAI"
type input "PAIR"
type textarea "PAIR"
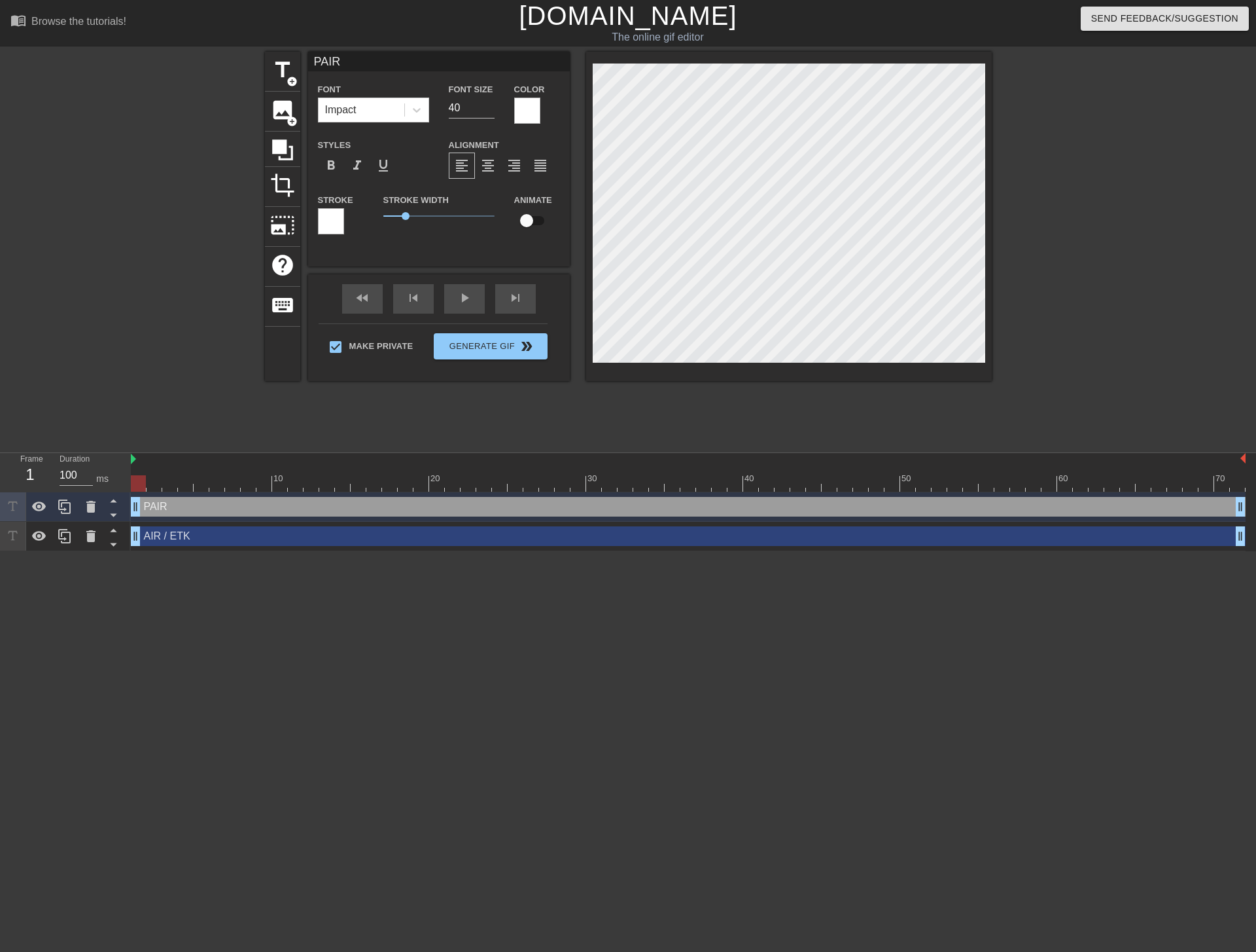
click at [199, 551] on html "menu_book Browse the tutorials! [DOMAIN_NAME] The online gif editor Send Feedba…" at bounding box center [628, 275] width 1256 height 551
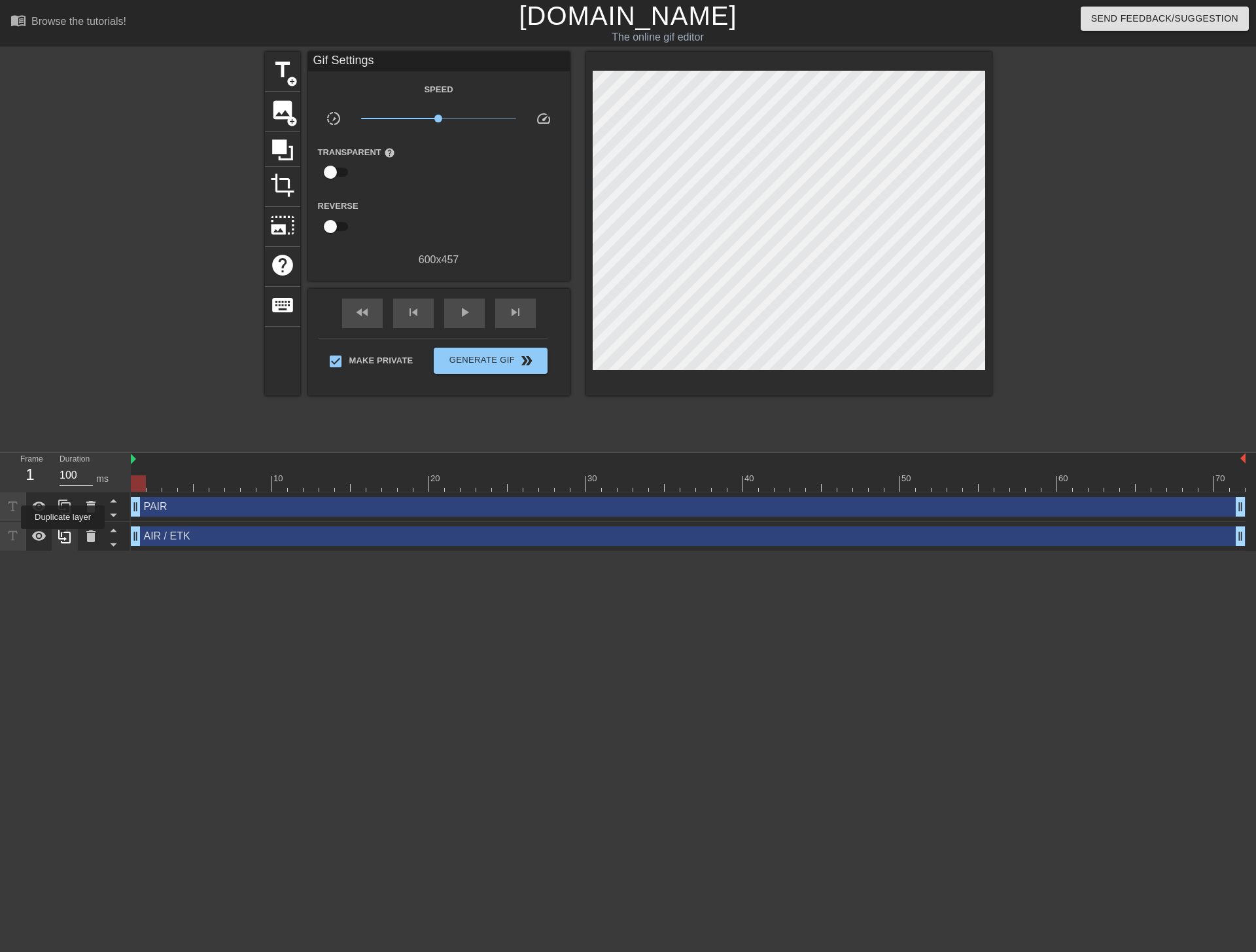
click at [64, 538] on icon at bounding box center [64, 536] width 13 height 15
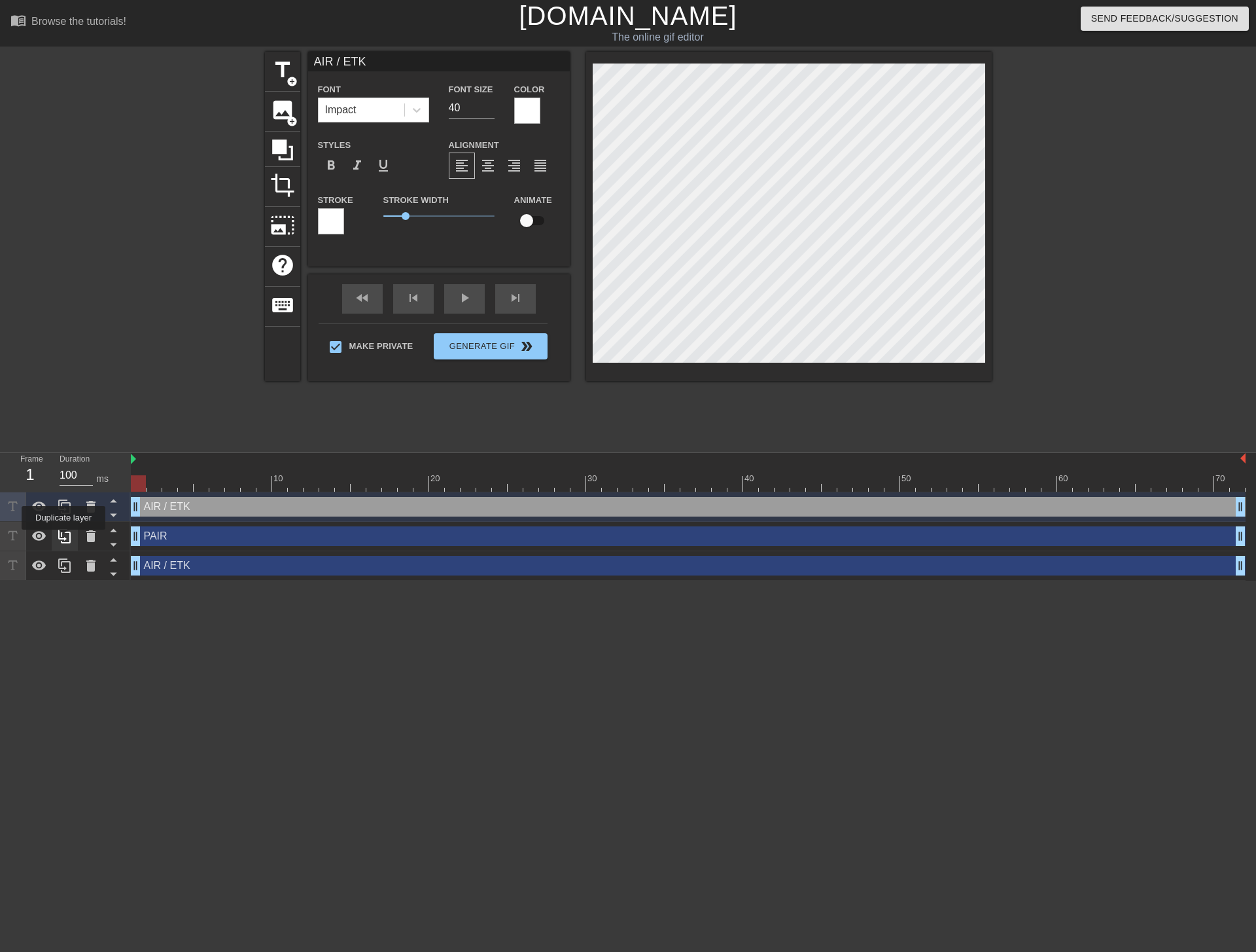
click at [64, 539] on icon at bounding box center [64, 536] width 13 height 15
type input "PAIR"
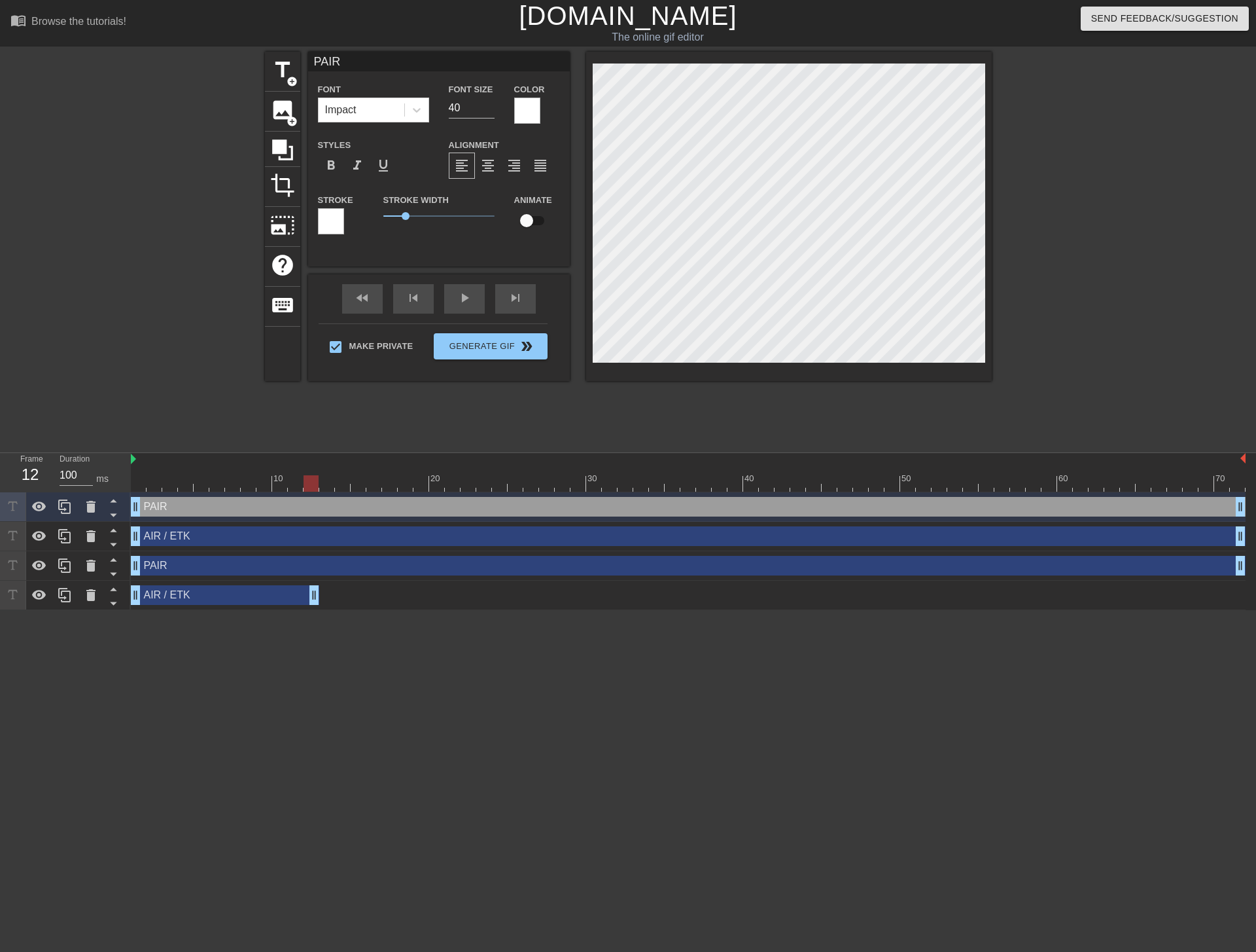
drag, startPoint x: 1239, startPoint y: 595, endPoint x: 316, endPoint y: 603, distance: 923.0
drag, startPoint x: 134, startPoint y: 568, endPoint x: 398, endPoint y: 570, distance: 264.0
drag, startPoint x: 313, startPoint y: 595, endPoint x: 396, endPoint y: 602, distance: 83.3
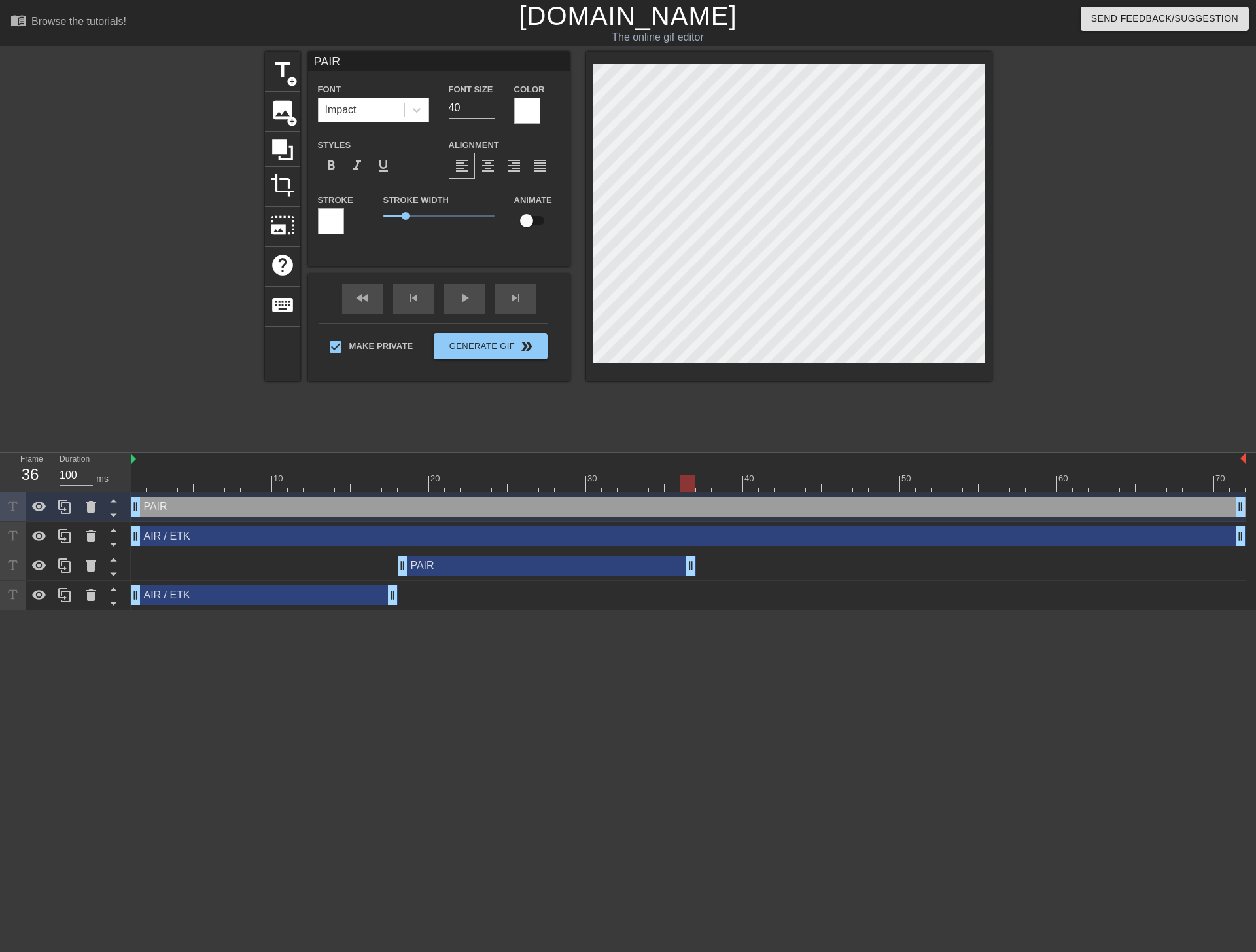
drag, startPoint x: 1241, startPoint y: 565, endPoint x: 692, endPoint y: 589, distance: 549.5
click at [692, 589] on div "PAIR drag_handle drag_handle AIR / ETK drag_handle drag_handle PAIR drag_handle…" at bounding box center [693, 551] width 1125 height 118
drag, startPoint x: 136, startPoint y: 540, endPoint x: 693, endPoint y: 527, distance: 557.2
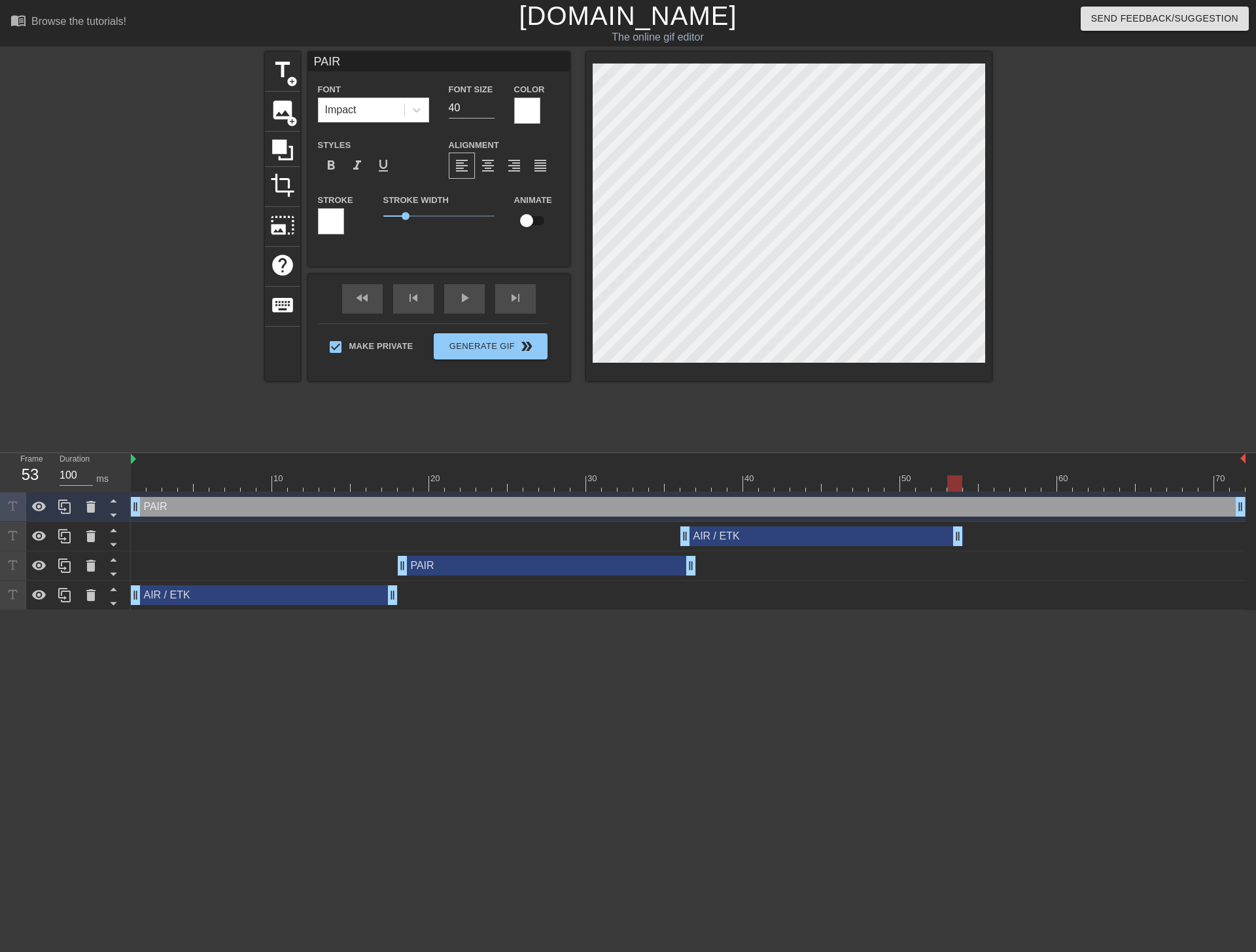
drag, startPoint x: 1237, startPoint y: 539, endPoint x: 952, endPoint y: 553, distance: 285.3
click at [952, 553] on div "PAIR drag_handle drag_handle AIR / ETK drag_handle drag_handle PAIR drag_handle…" at bounding box center [693, 551] width 1125 height 118
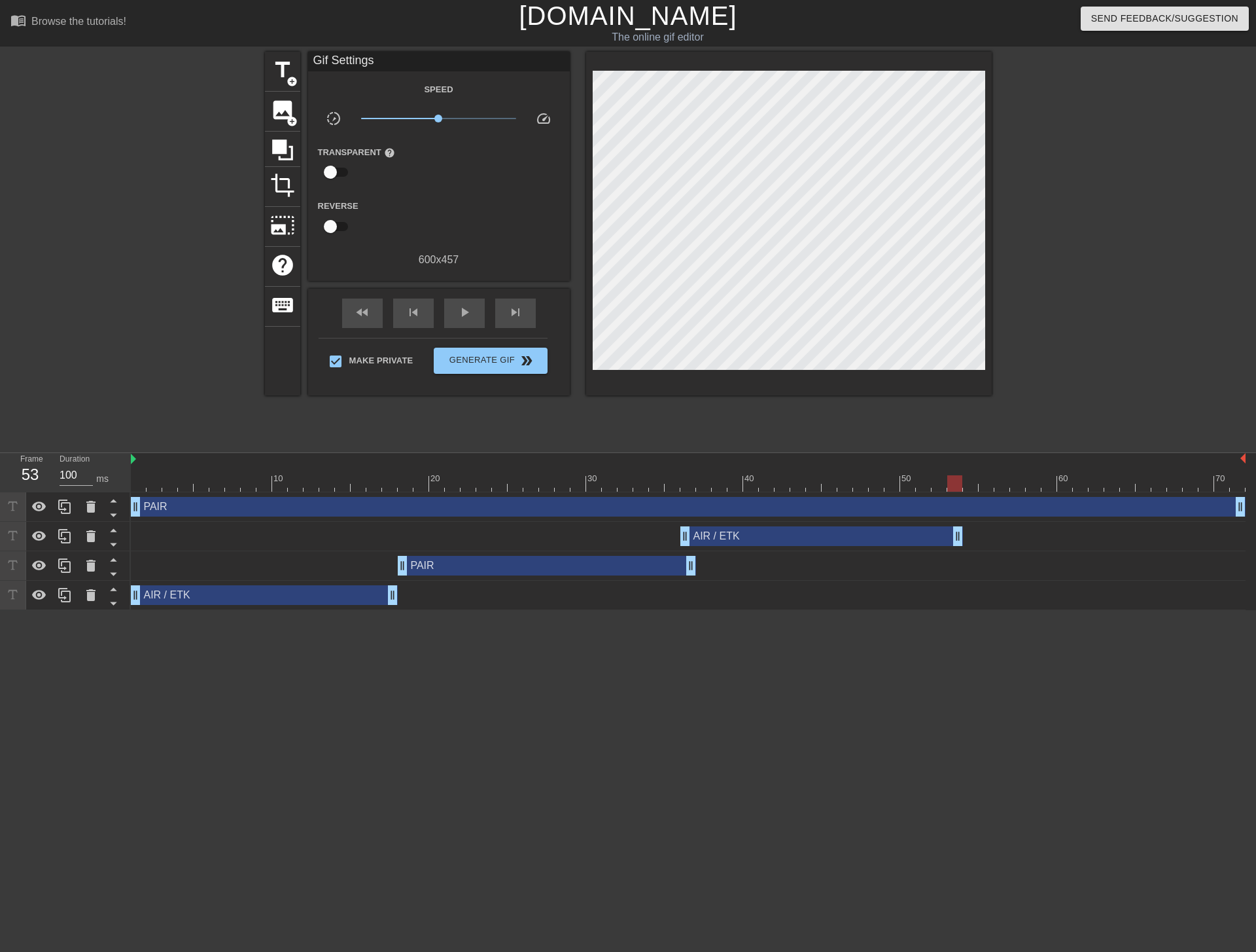
click at [137, 520] on div "PAIR drag_handle drag_handle AIR / ETK drag_handle drag_handle PAIR drag_handle…" at bounding box center [693, 551] width 1125 height 118
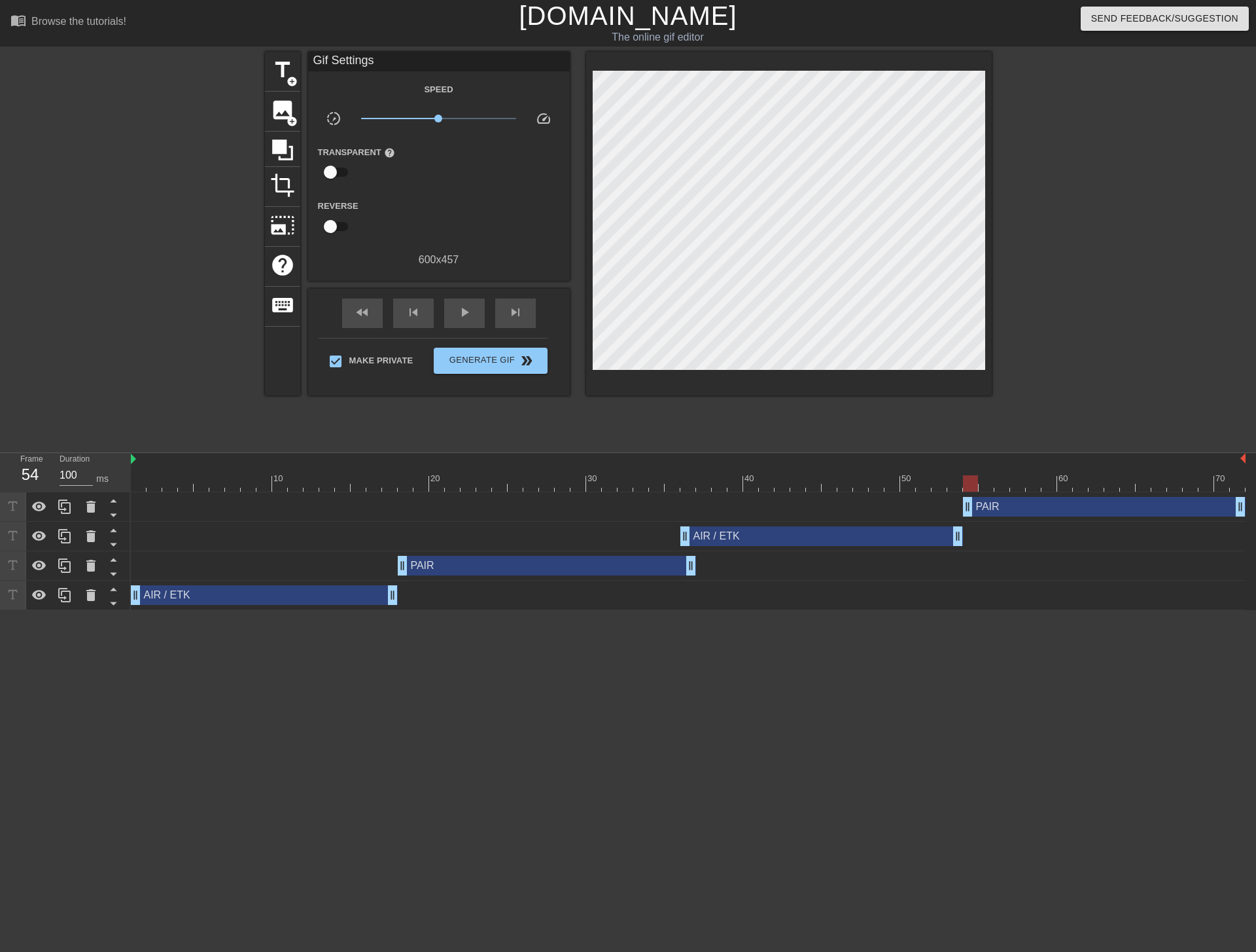
drag, startPoint x: 136, startPoint y: 510, endPoint x: 963, endPoint y: 535, distance: 827.4
click at [963, 535] on div "PAIR drag_handle drag_handle AIR / ETK drag_handle drag_handle PAIR drag_handle…" at bounding box center [693, 551] width 1125 height 118
click at [1146, 276] on div at bounding box center [1105, 248] width 196 height 392
click at [465, 317] on span "play_arrow" at bounding box center [465, 312] width 16 height 16
drag, startPoint x: 693, startPoint y: 570, endPoint x: 680, endPoint y: 574, distance: 13.6
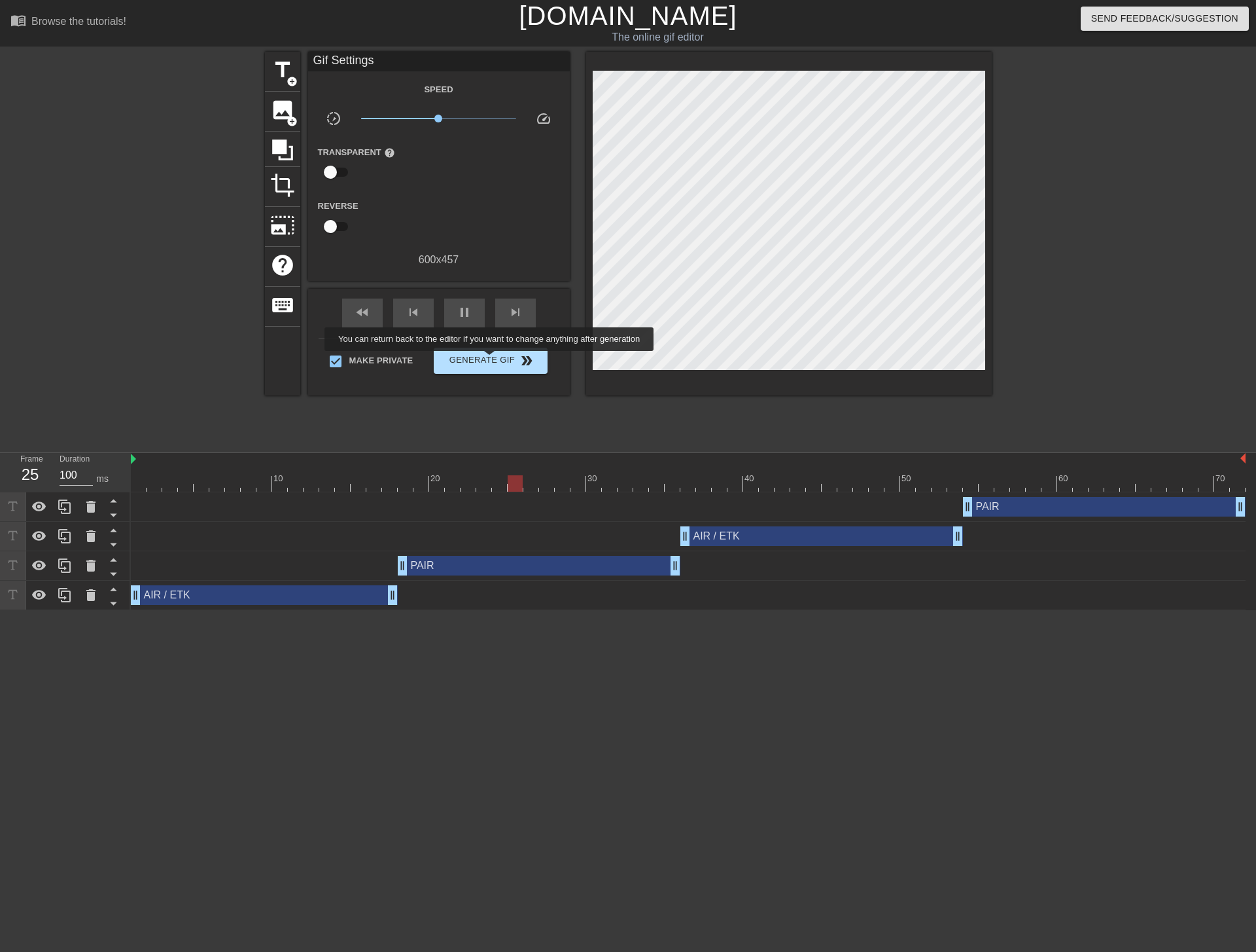
click at [498, 360] on span "Generate Gif double_arrow" at bounding box center [490, 361] width 103 height 16
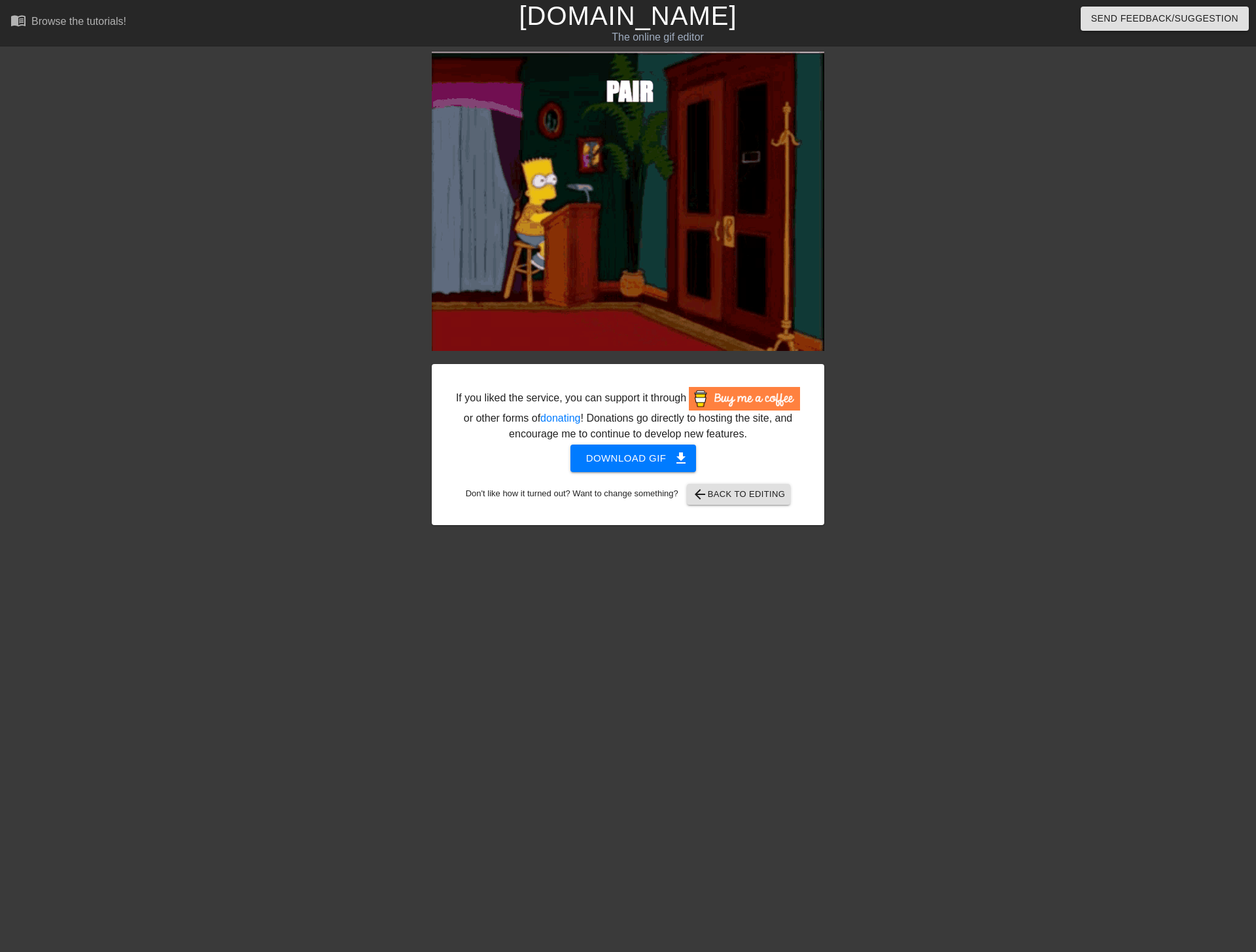
click at [644, 467] on span "Download gif get_app" at bounding box center [634, 458] width 95 height 17
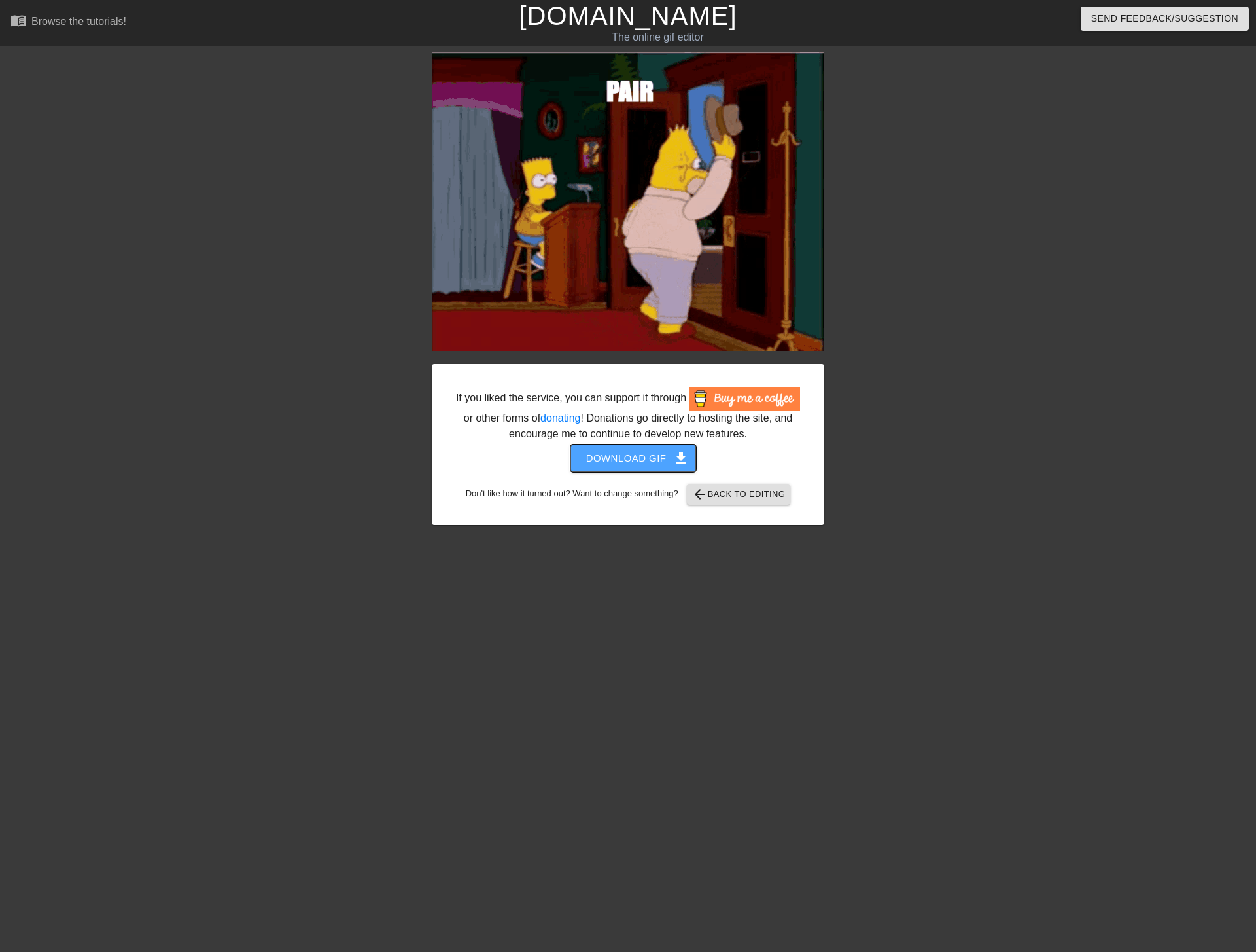
click at [667, 467] on span "Download gif get_app" at bounding box center [634, 458] width 95 height 17
